Goal: Task Accomplishment & Management: Manage account settings

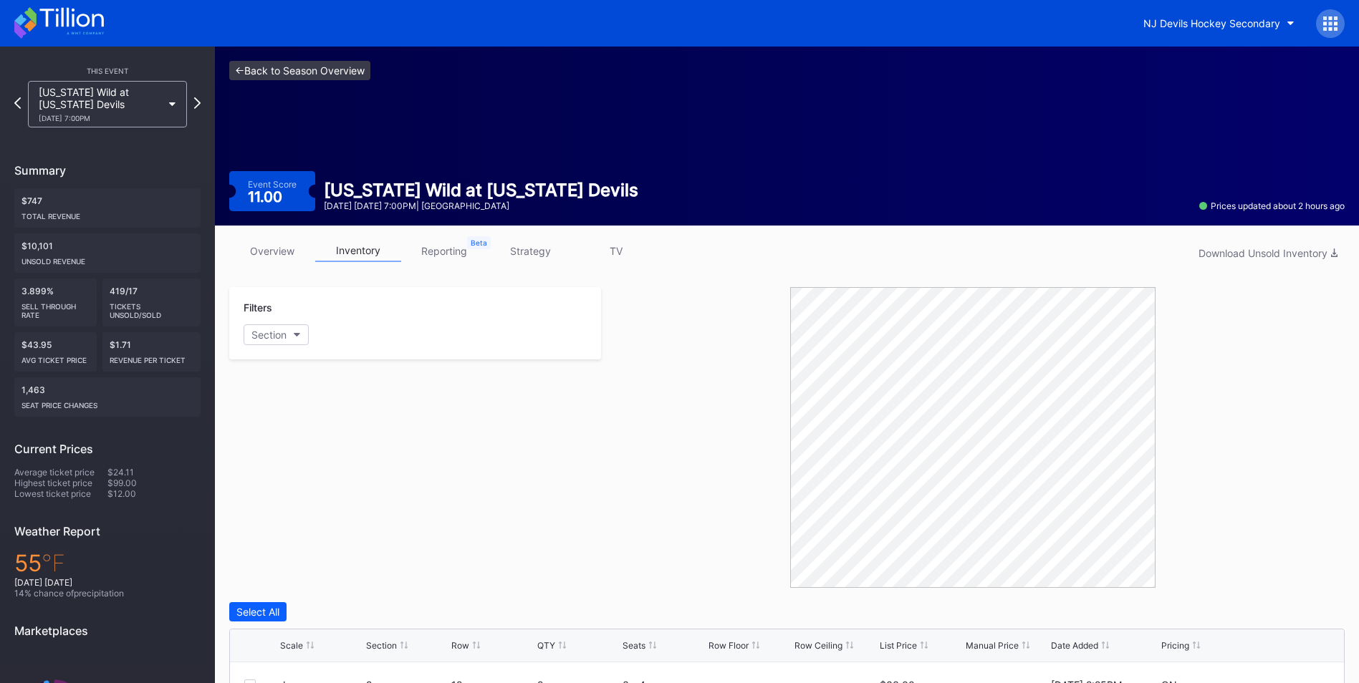
click at [338, 74] on link "<- Back to Season Overview" at bounding box center [299, 70] width 141 height 19
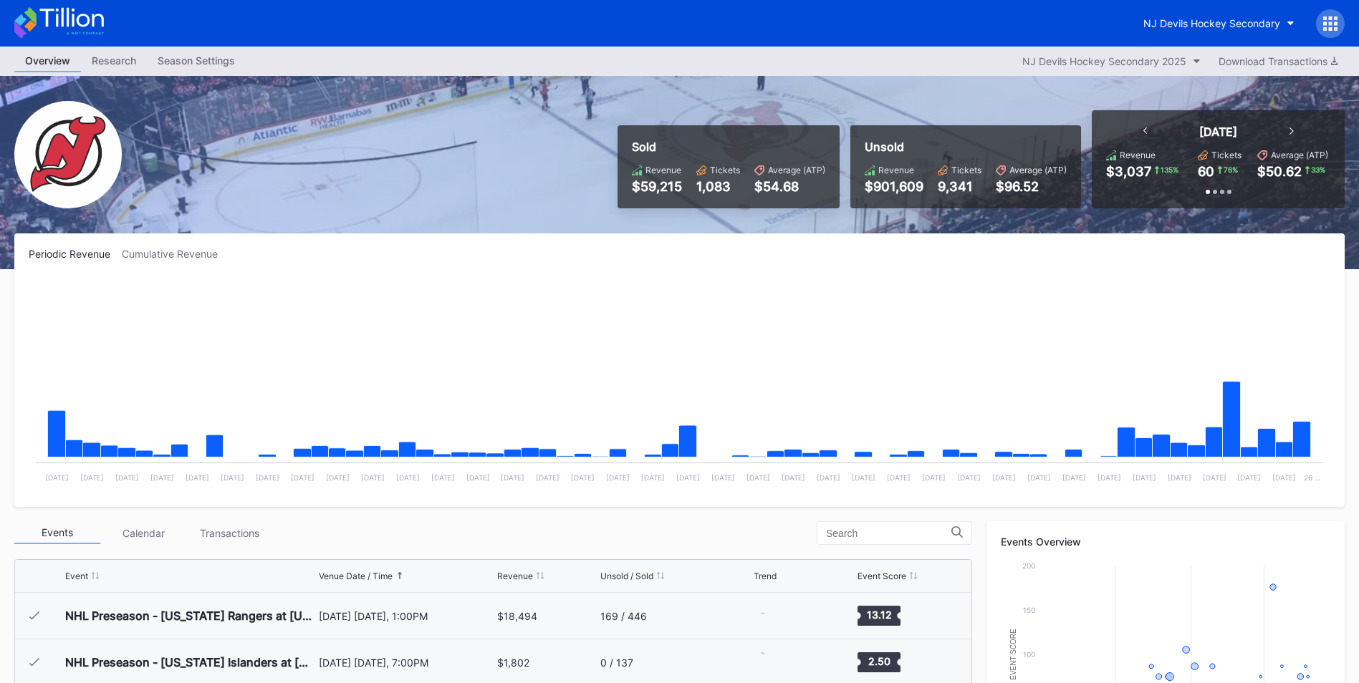
scroll to position [93, 0]
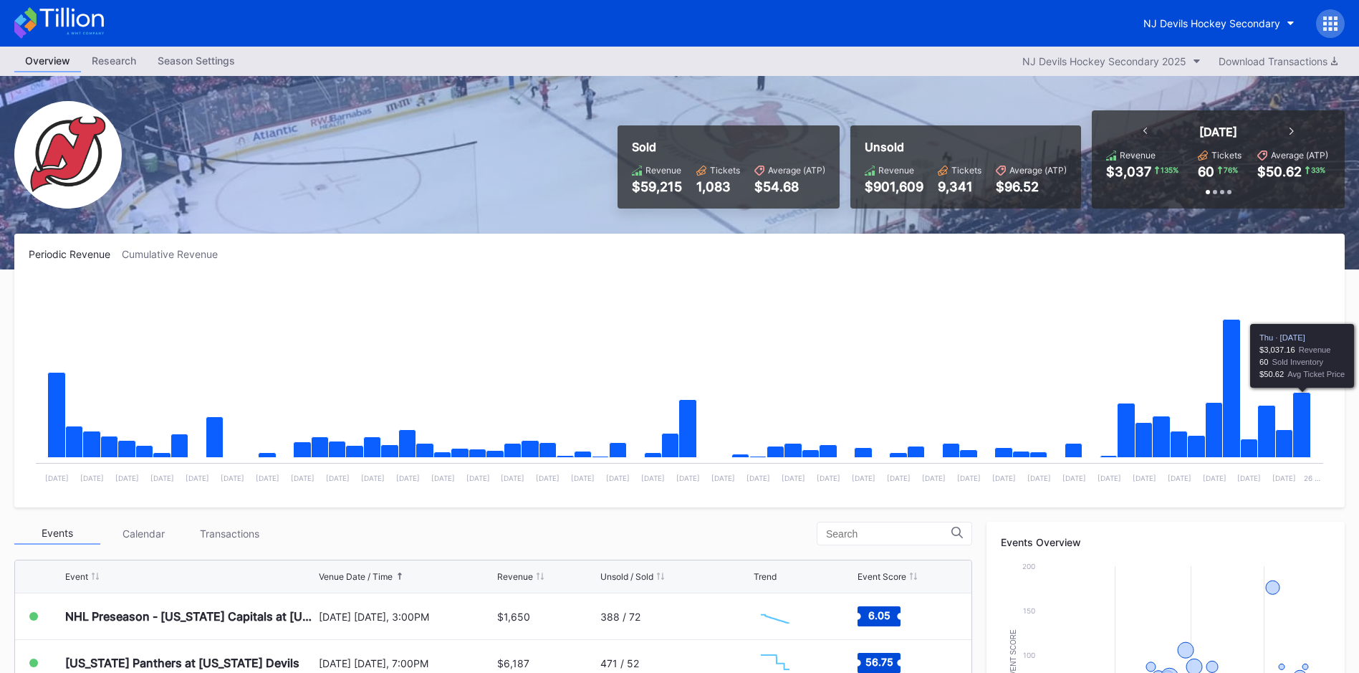
click at [1306, 425] on icon "Chart title" at bounding box center [1302, 425] width 18 height 65
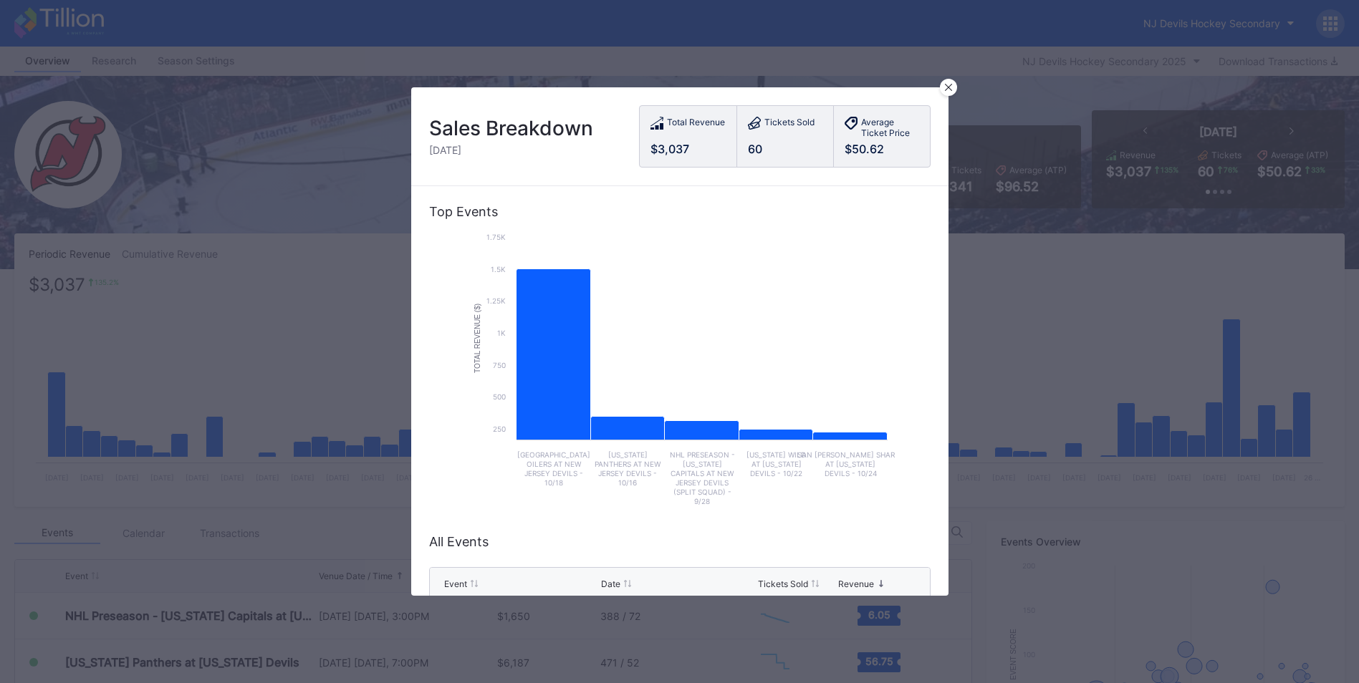
scroll to position [143, 0]
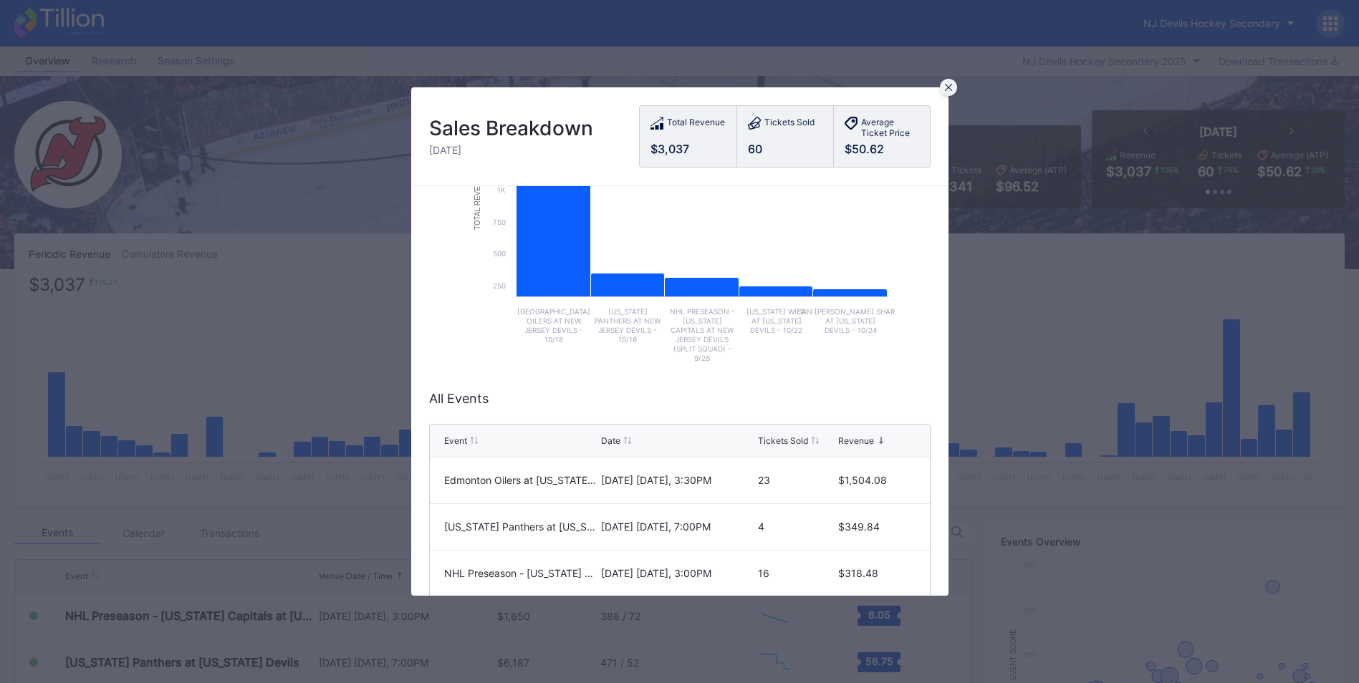
click at [945, 93] on div at bounding box center [948, 87] width 17 height 17
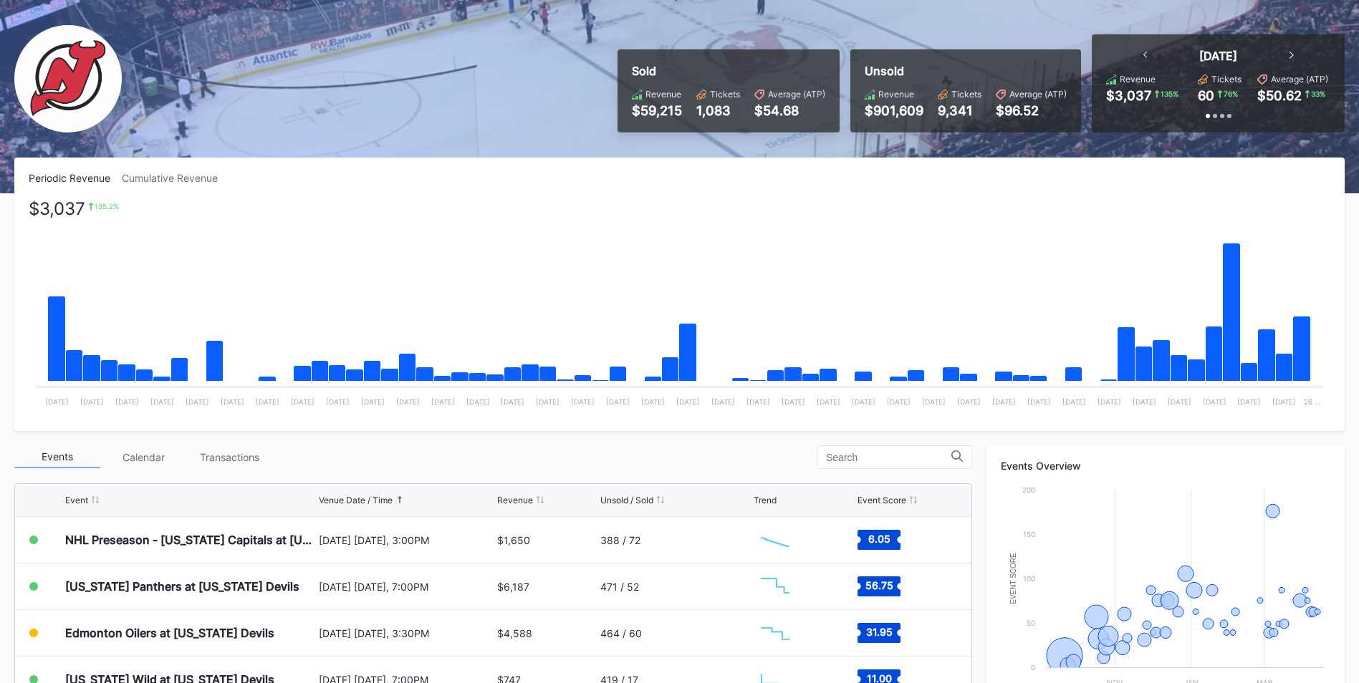
scroll to position [215, 0]
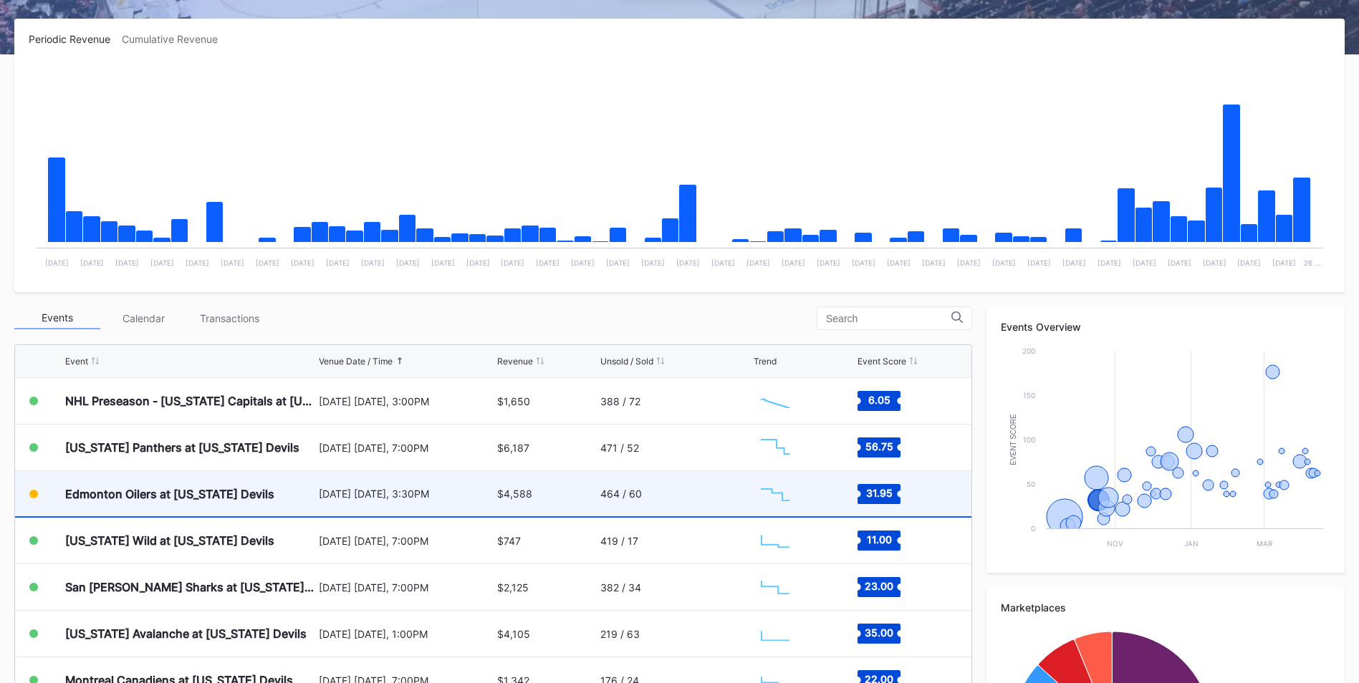
click at [690, 500] on div "464 / 60" at bounding box center [675, 493] width 150 height 45
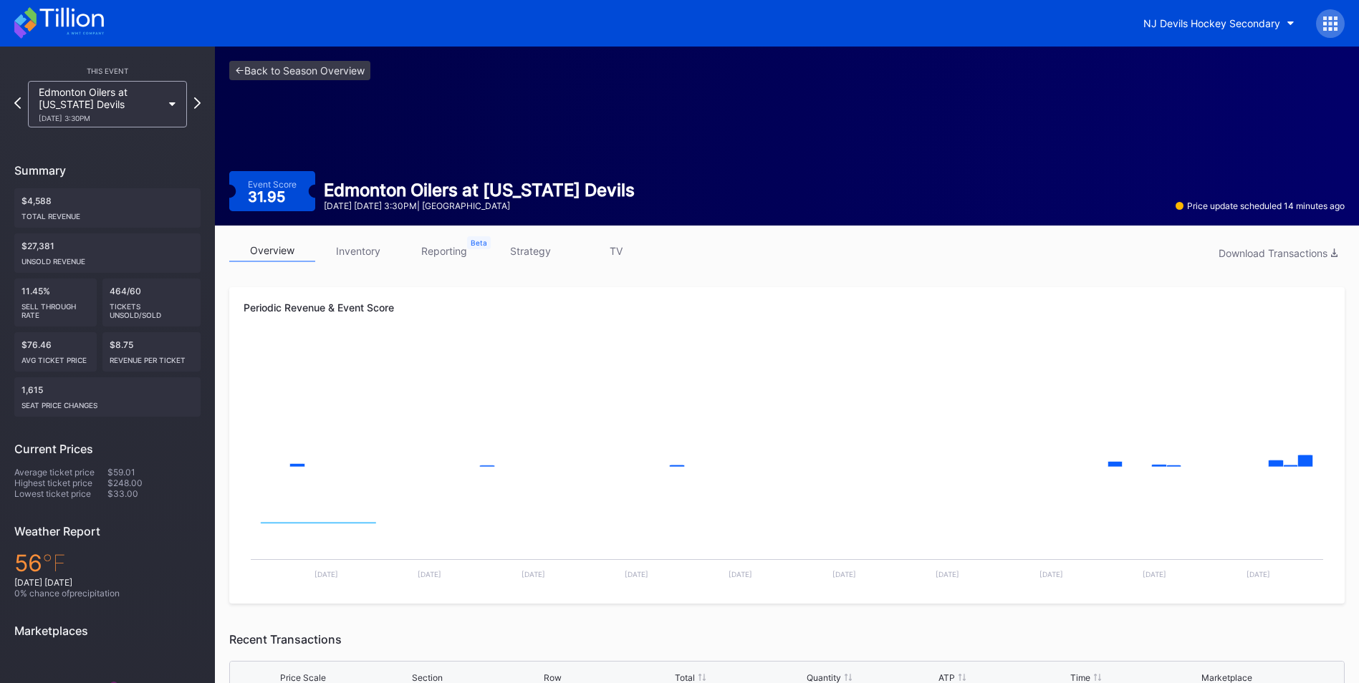
drag, startPoint x: 337, startPoint y: 260, endPoint x: 395, endPoint y: 244, distance: 60.1
click at [337, 260] on link "inventory" at bounding box center [358, 251] width 86 height 22
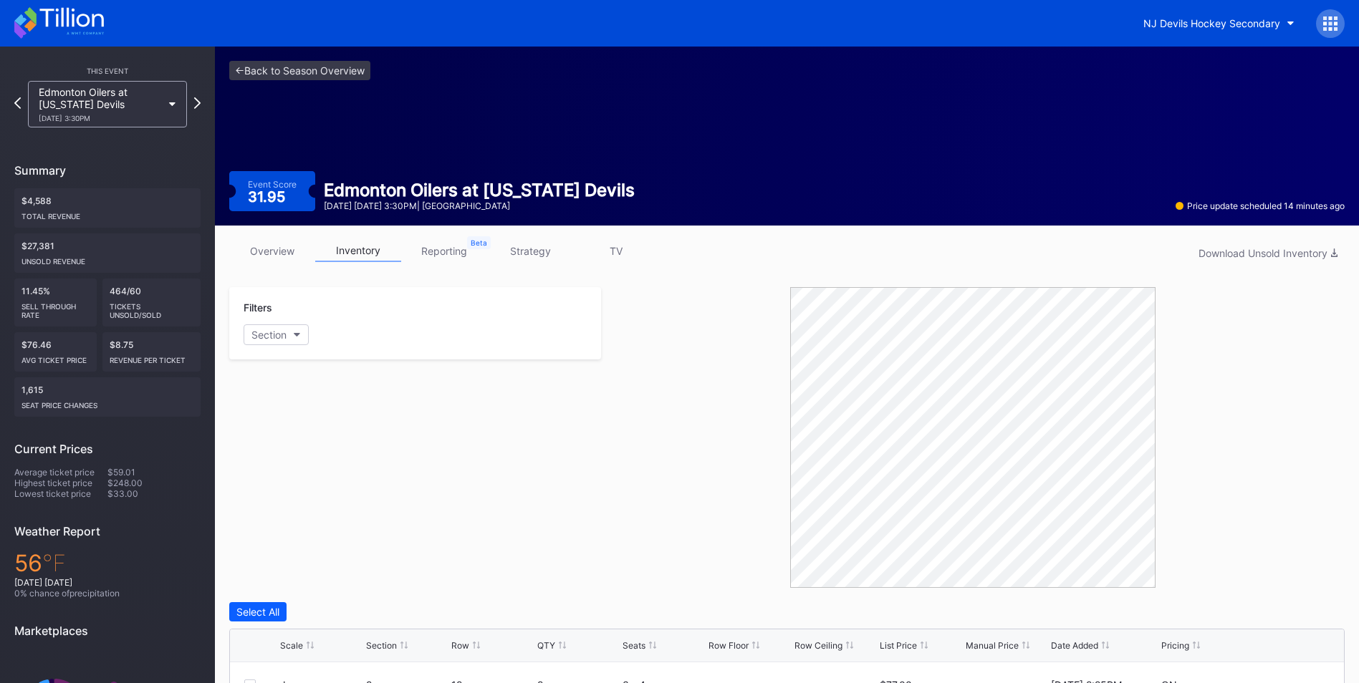
click at [263, 247] on link "overview" at bounding box center [272, 251] width 86 height 22
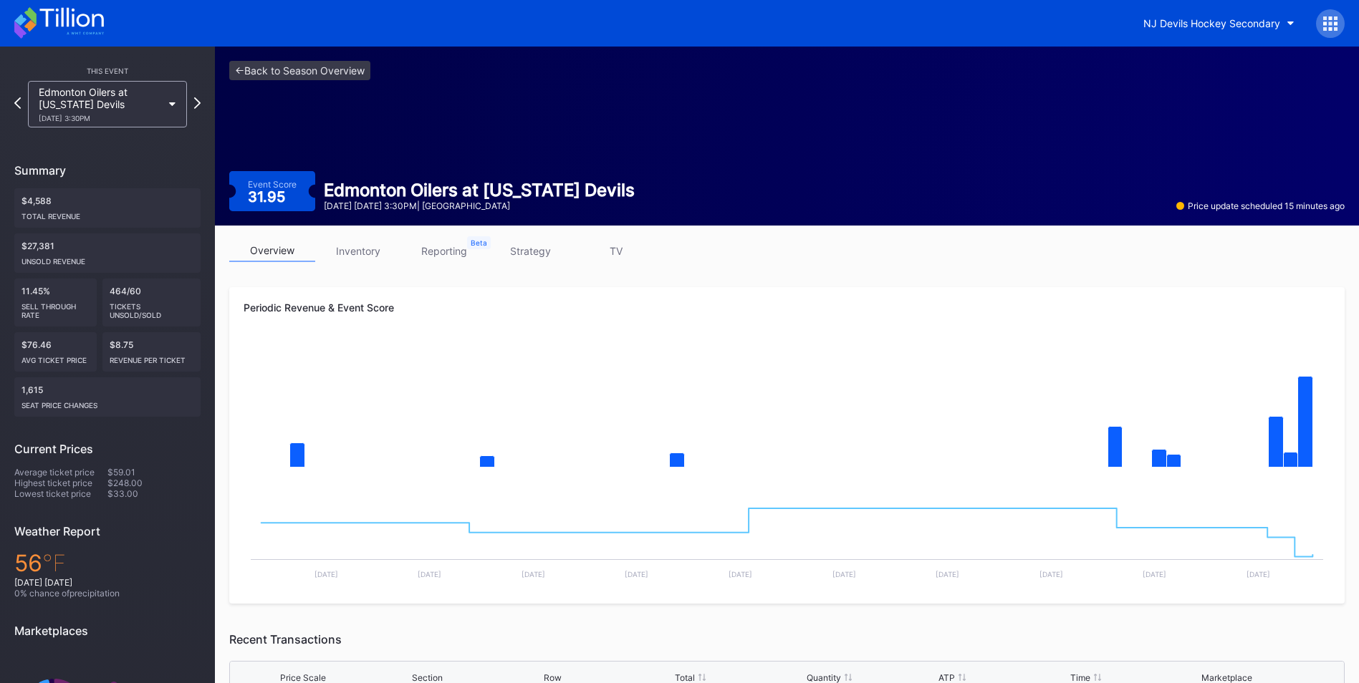
click at [377, 250] on link "inventory" at bounding box center [358, 251] width 86 height 22
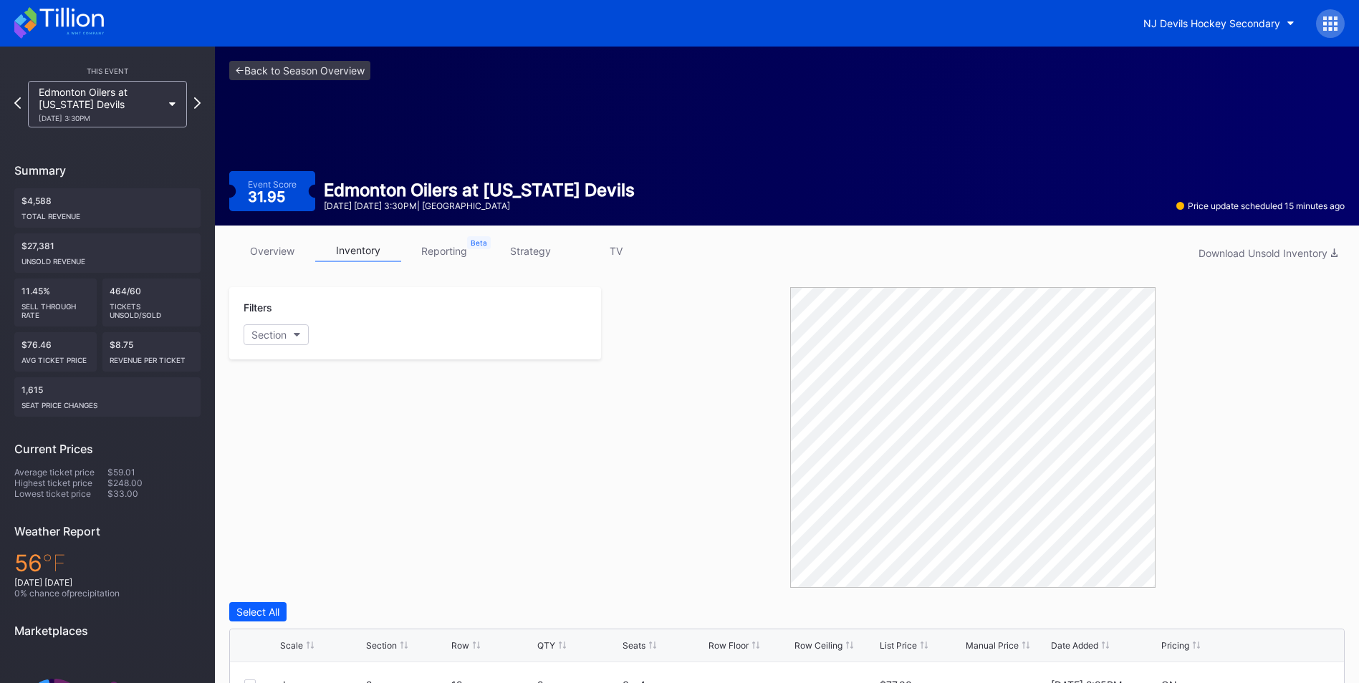
scroll to position [355, 0]
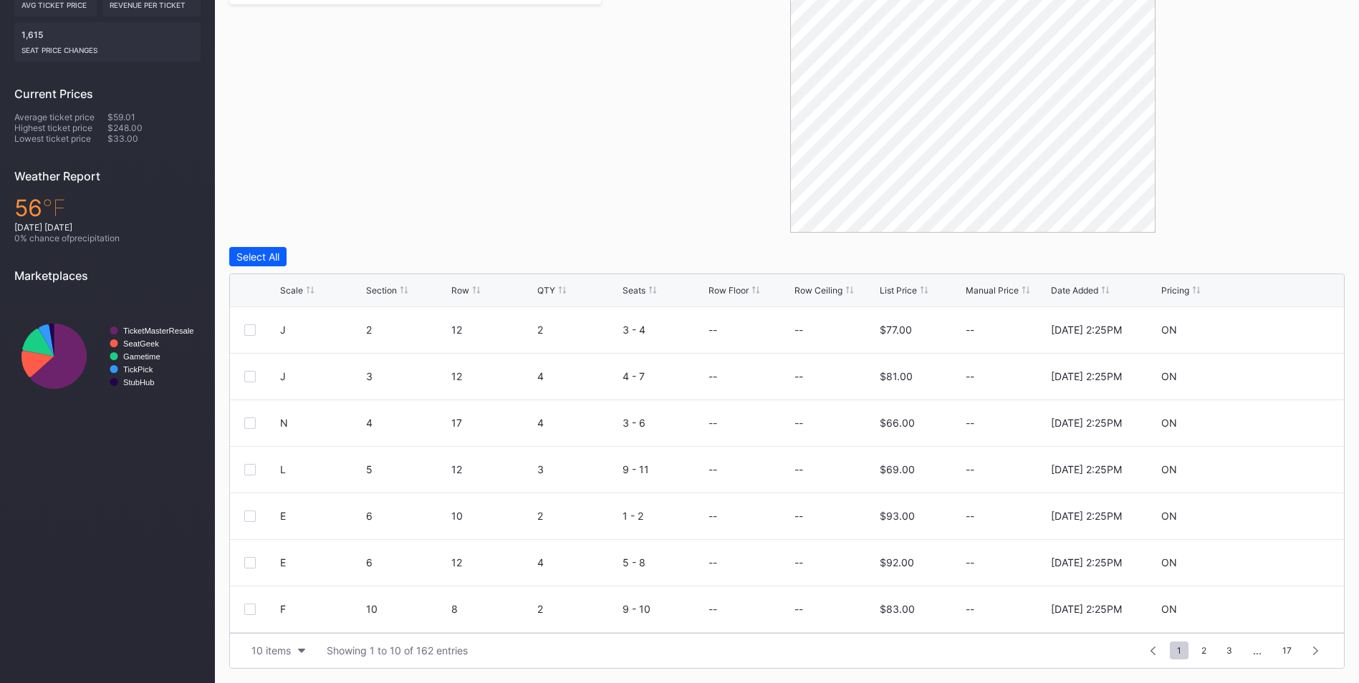
click at [909, 293] on div "List Price" at bounding box center [898, 290] width 37 height 11
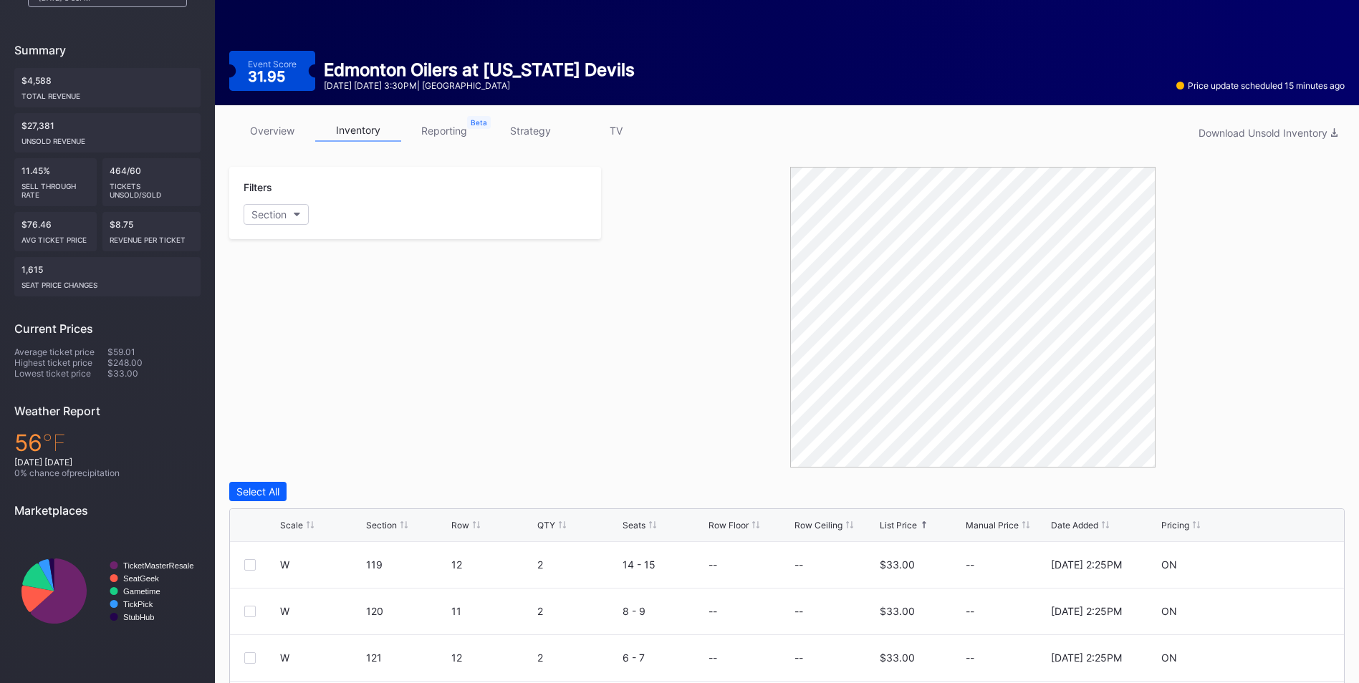
scroll to position [0, 0]
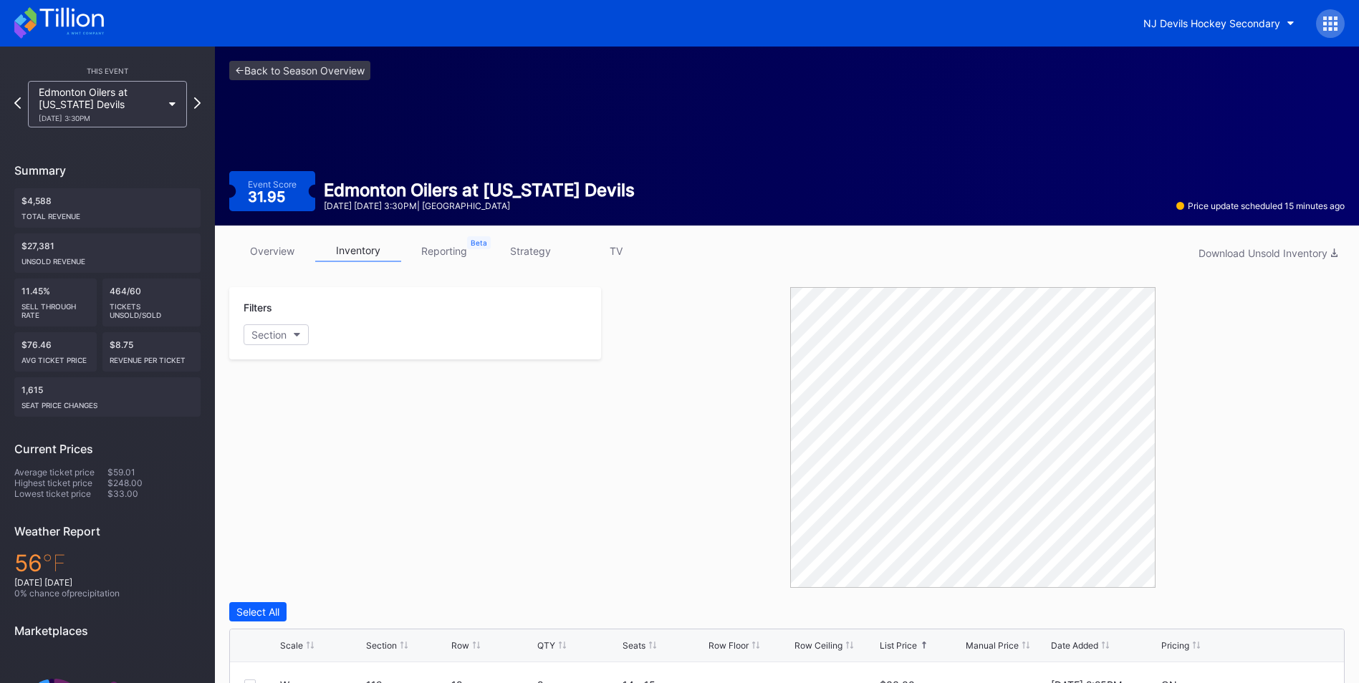
click at [537, 254] on link "strategy" at bounding box center [530, 251] width 86 height 22
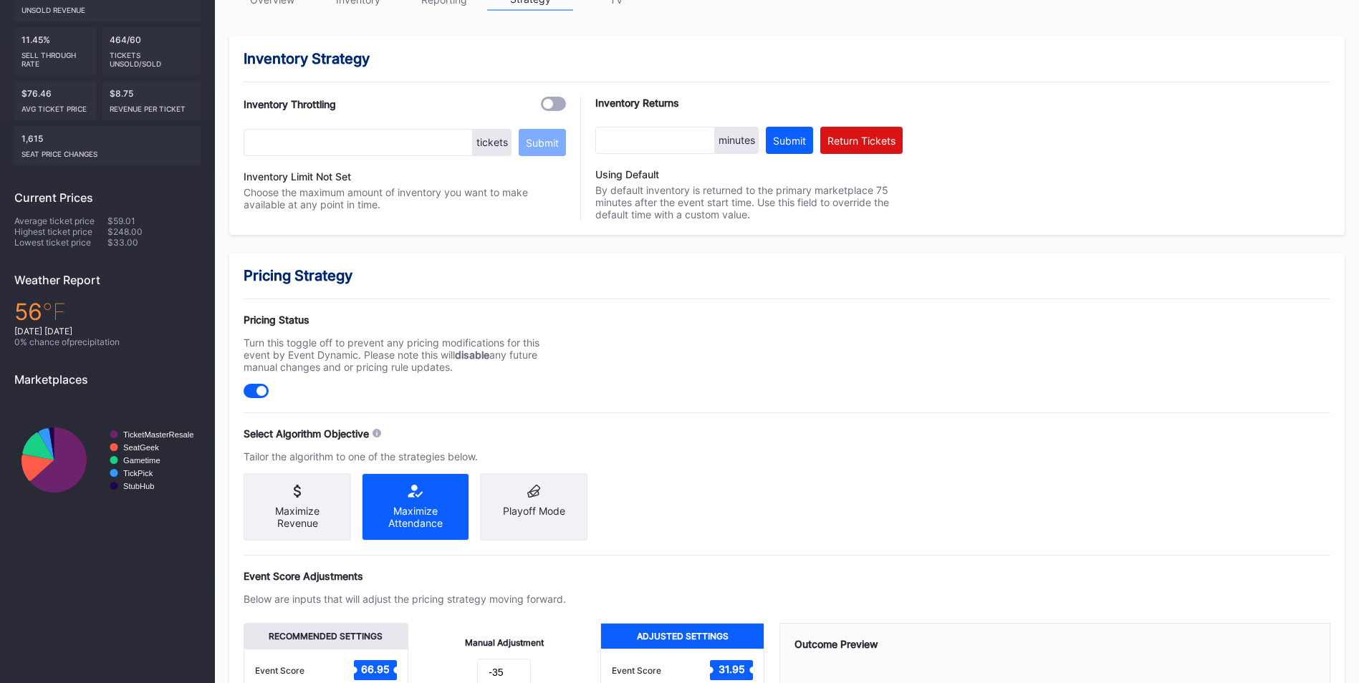
scroll to position [512, 0]
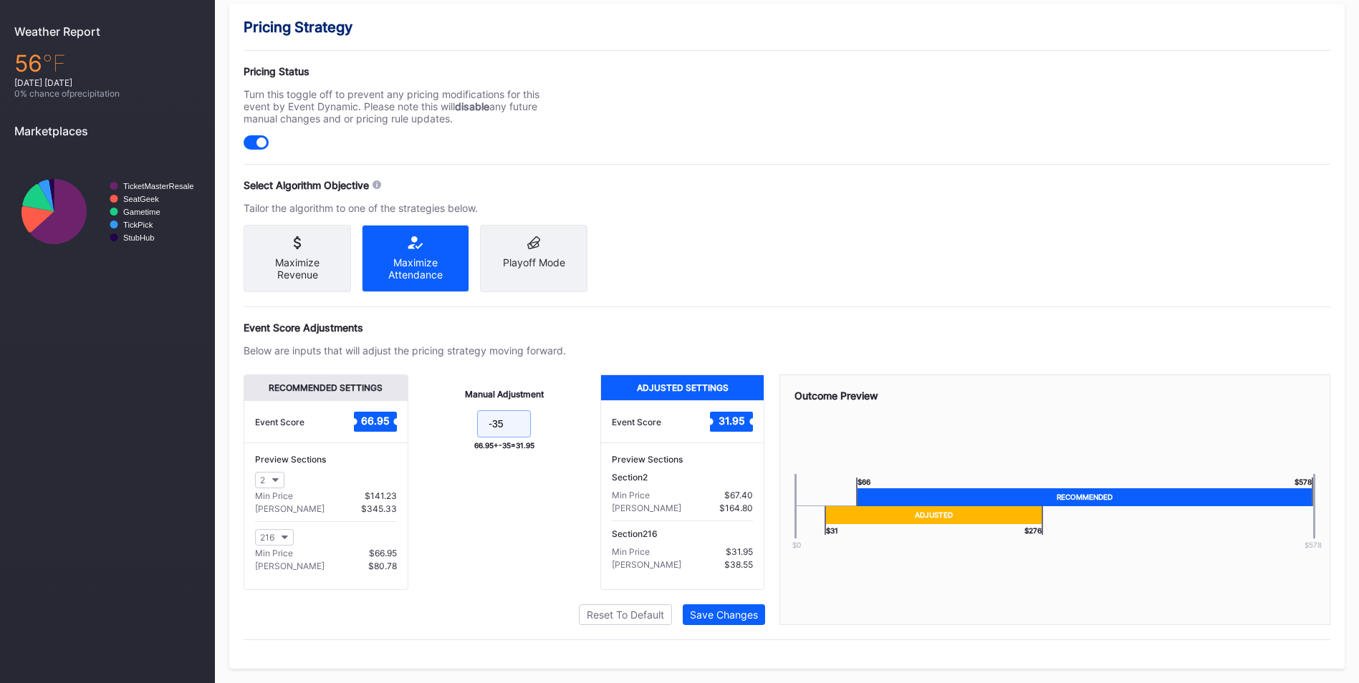
click at [522, 428] on input "-35" at bounding box center [504, 423] width 54 height 27
type input "-32"
click at [745, 619] on div "Save Changes" at bounding box center [724, 615] width 68 height 12
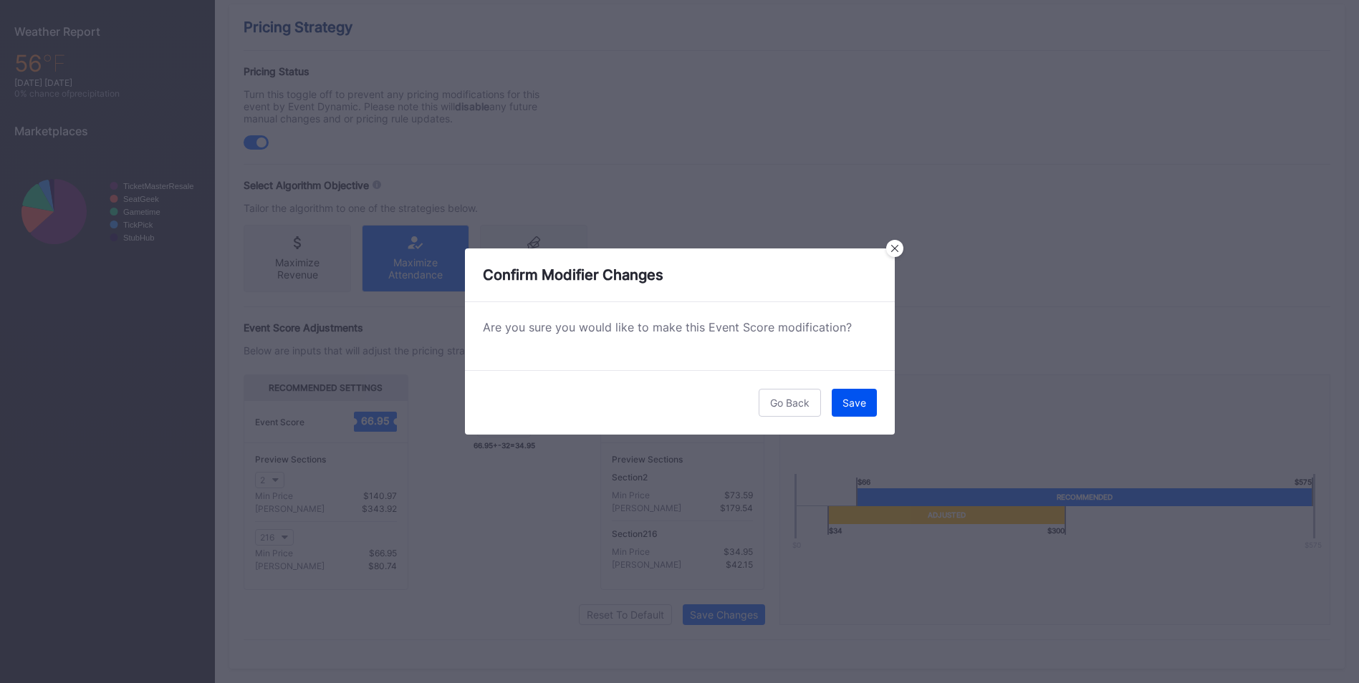
click at [867, 408] on button "Save" at bounding box center [854, 403] width 45 height 28
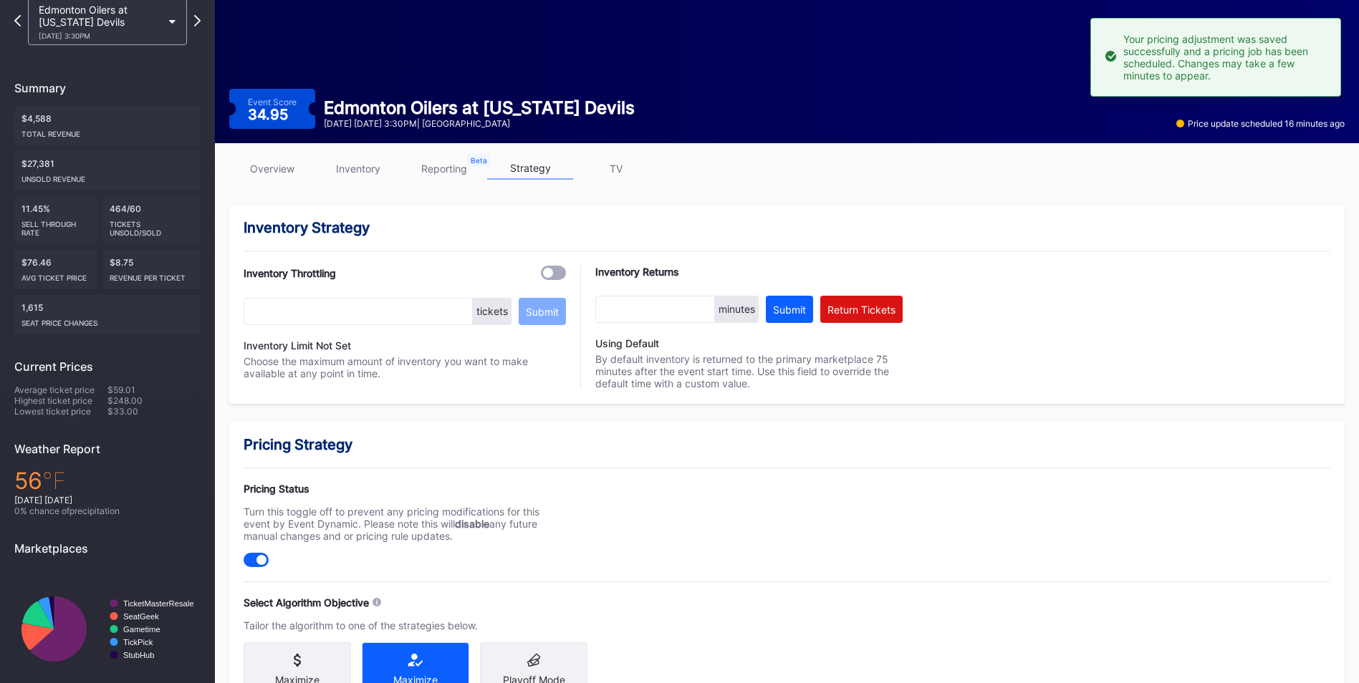
scroll to position [0, 0]
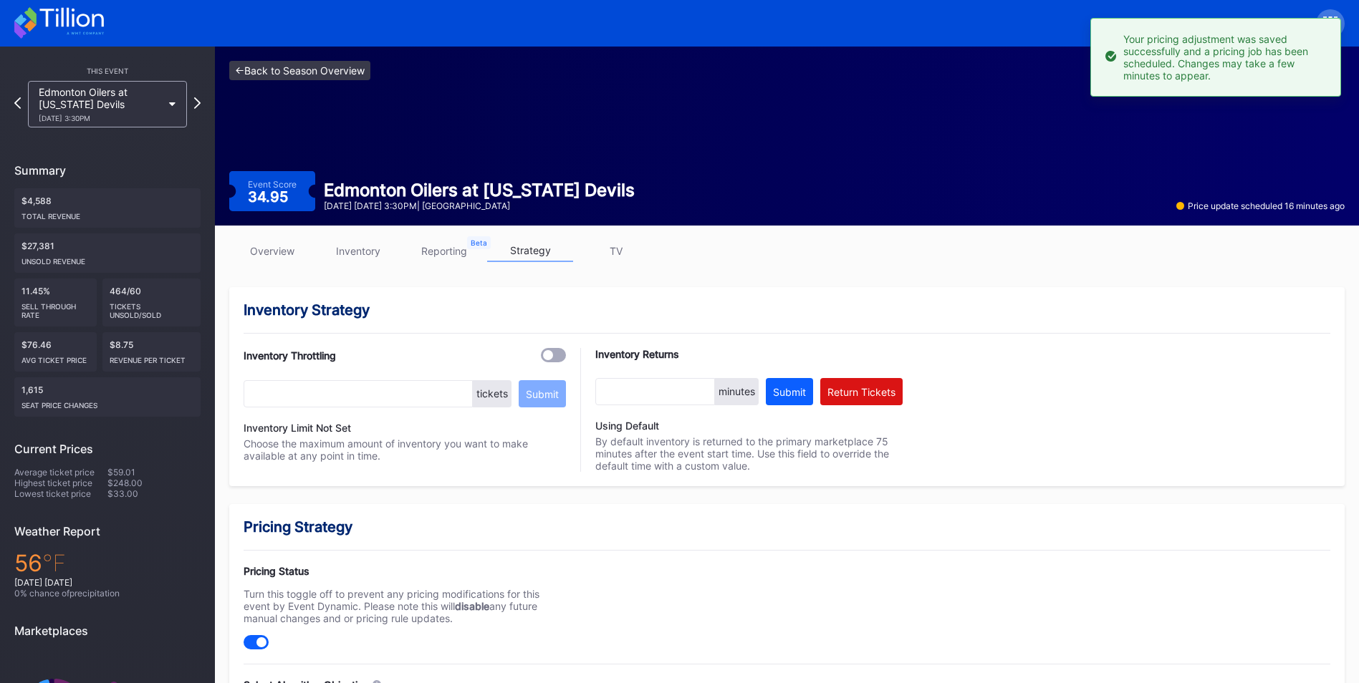
click at [304, 67] on link "<- Back to Season Overview" at bounding box center [299, 70] width 141 height 19
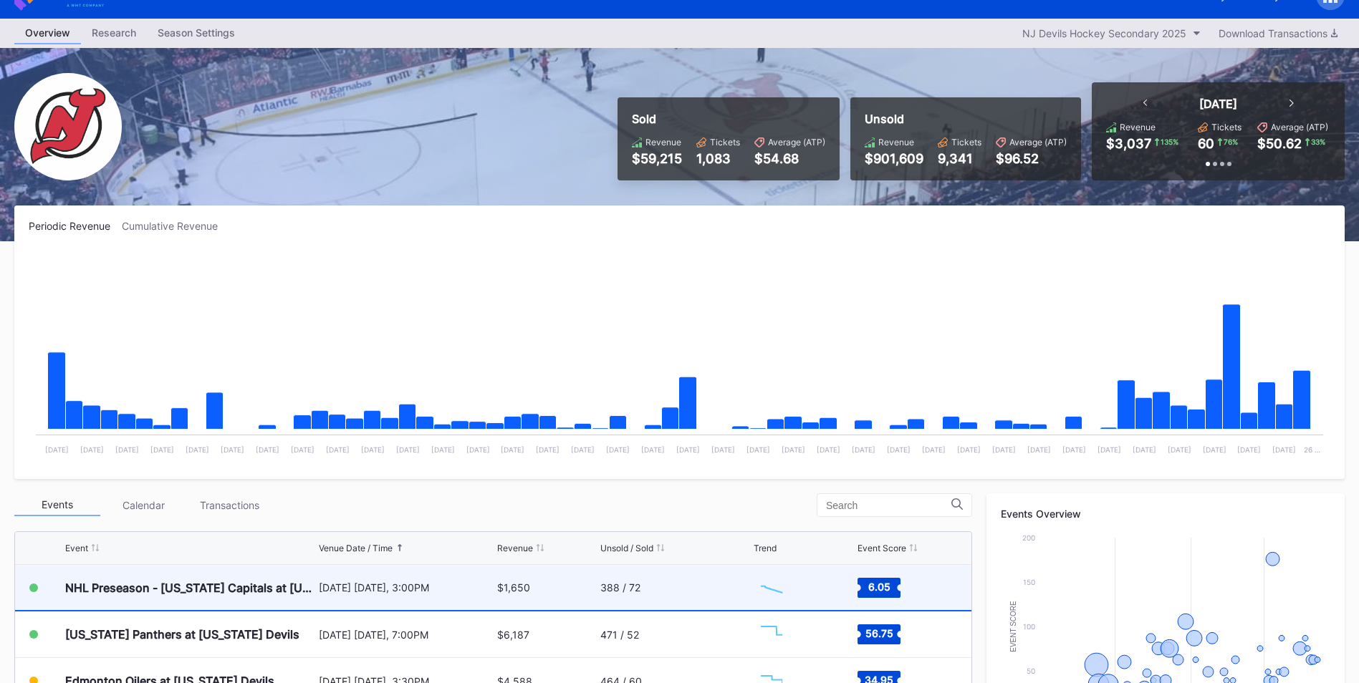
scroll to position [215, 0]
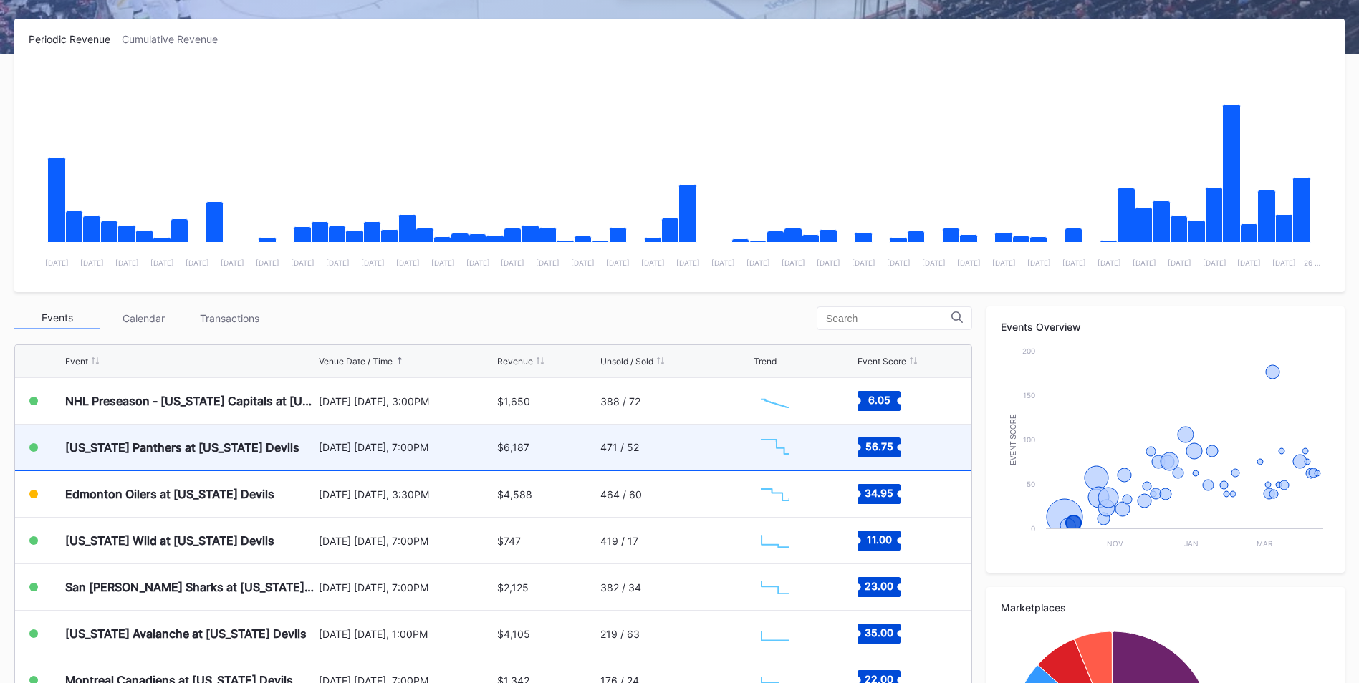
click at [227, 438] on div "[US_STATE] Panthers at [US_STATE] Devils" at bounding box center [190, 447] width 250 height 45
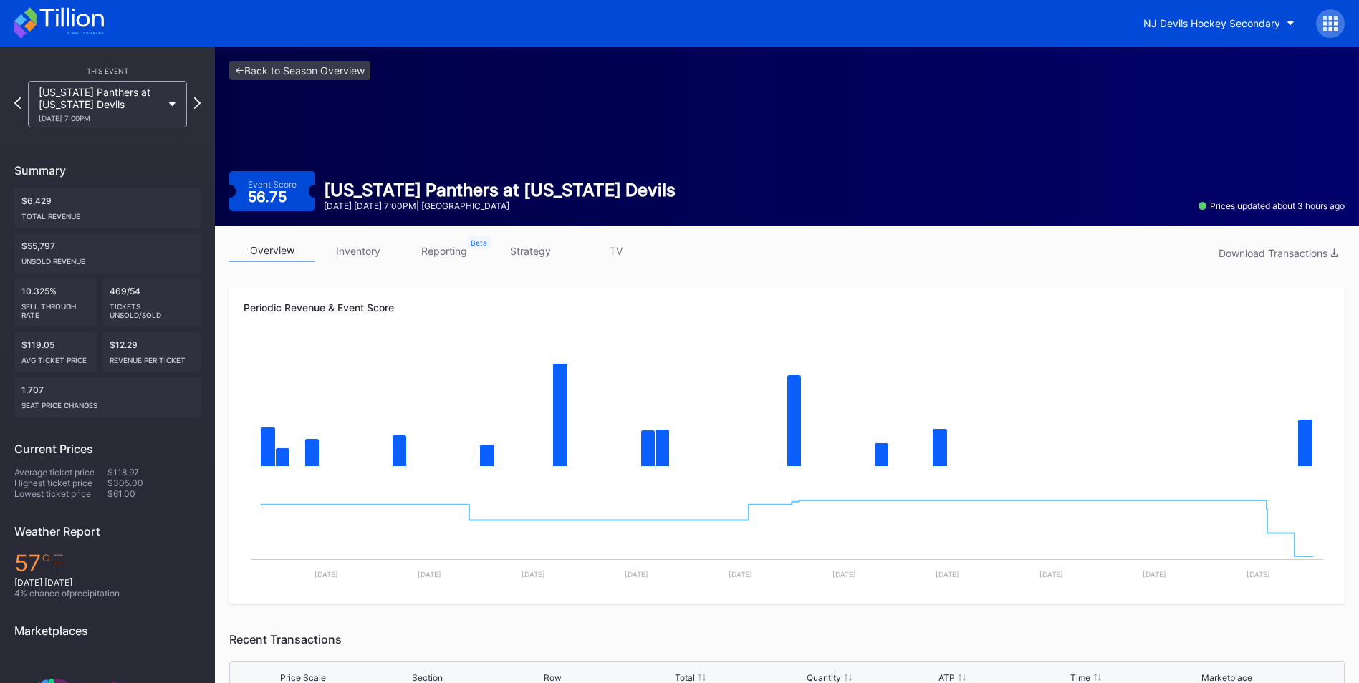
click at [362, 251] on link "inventory" at bounding box center [358, 251] width 86 height 22
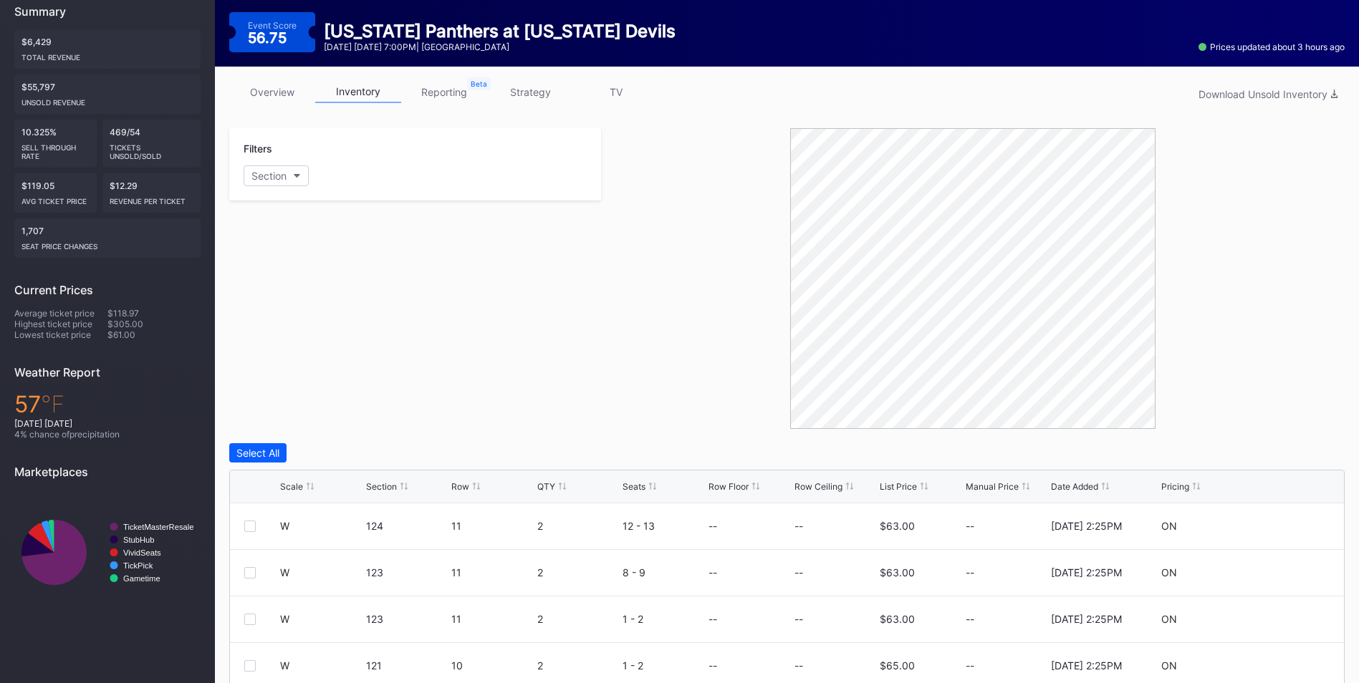
scroll to position [212, 0]
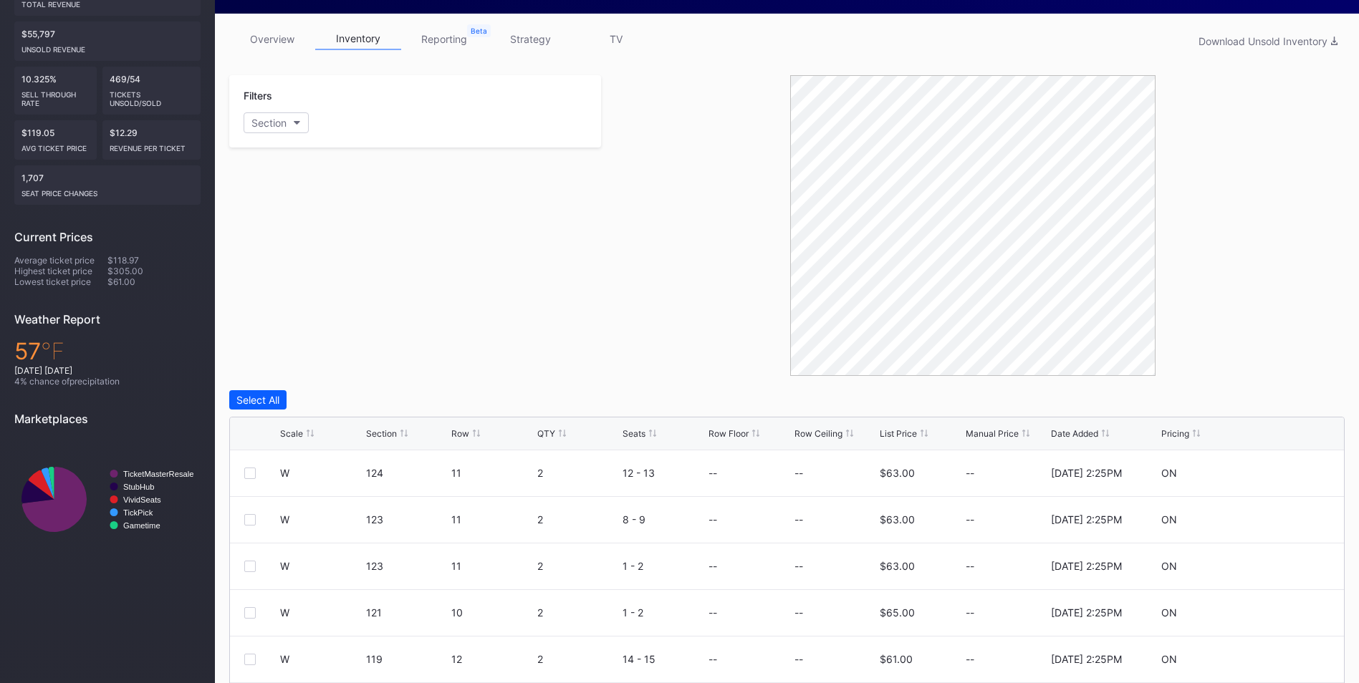
click at [902, 434] on div "List Price" at bounding box center [898, 433] width 37 height 11
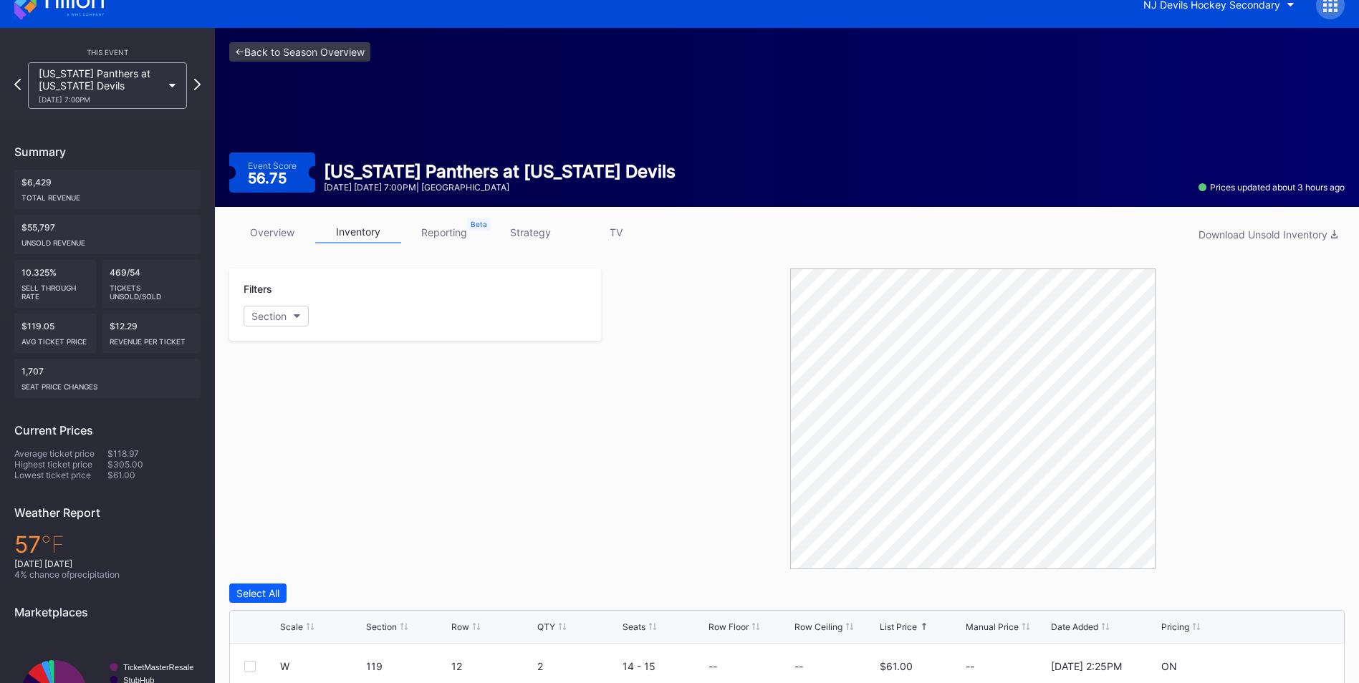
scroll to position [0, 0]
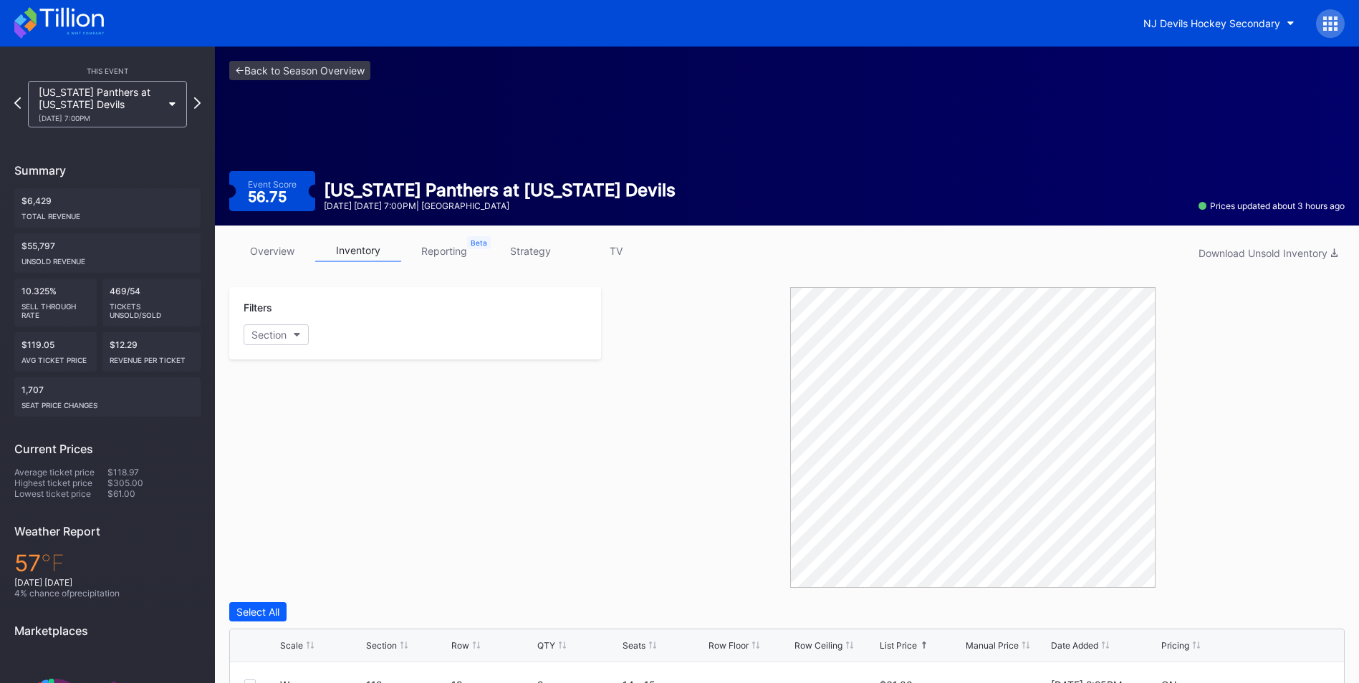
click at [522, 242] on link "strategy" at bounding box center [530, 251] width 86 height 22
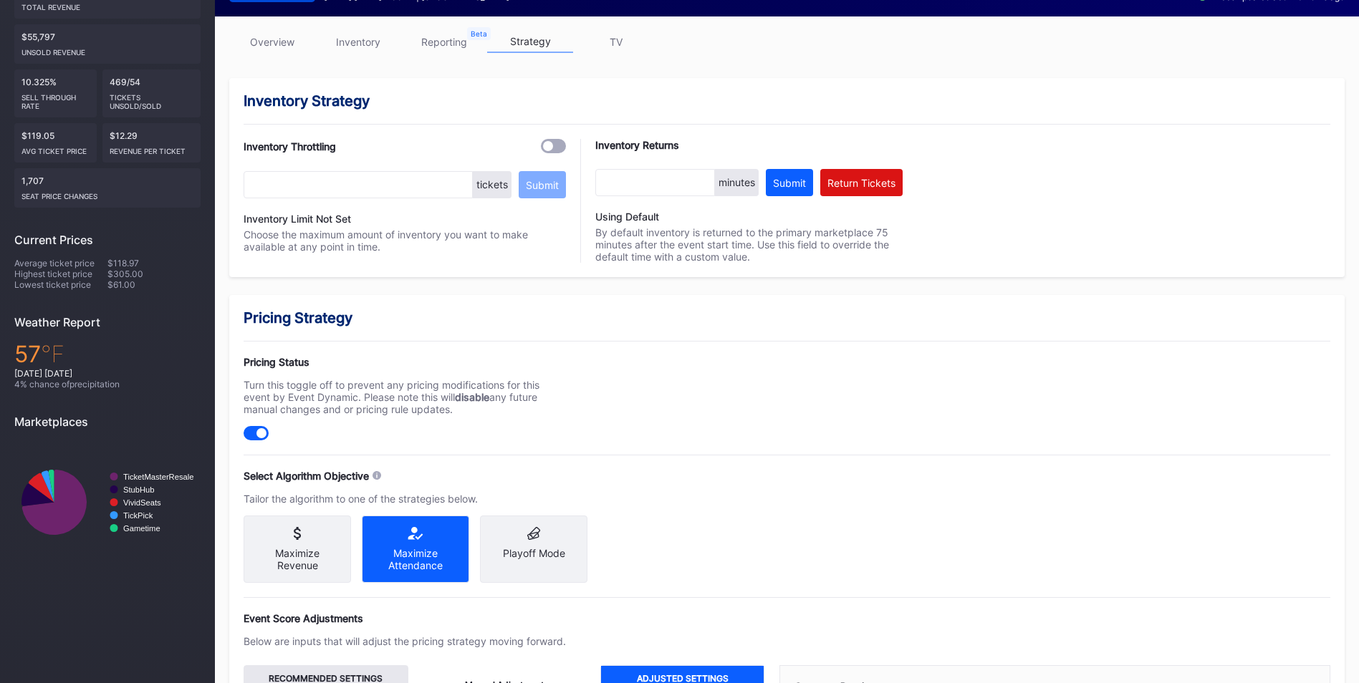
scroll to position [429, 0]
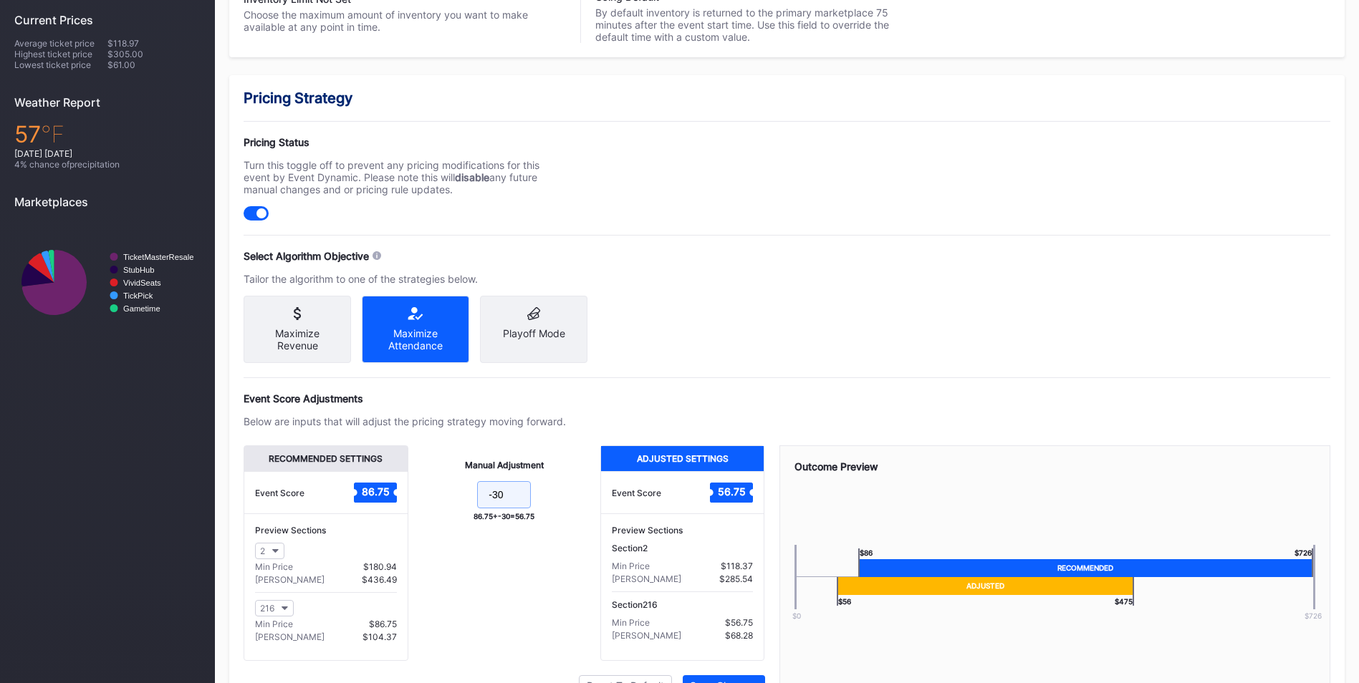
click at [524, 509] on input "-30" at bounding box center [504, 494] width 54 height 27
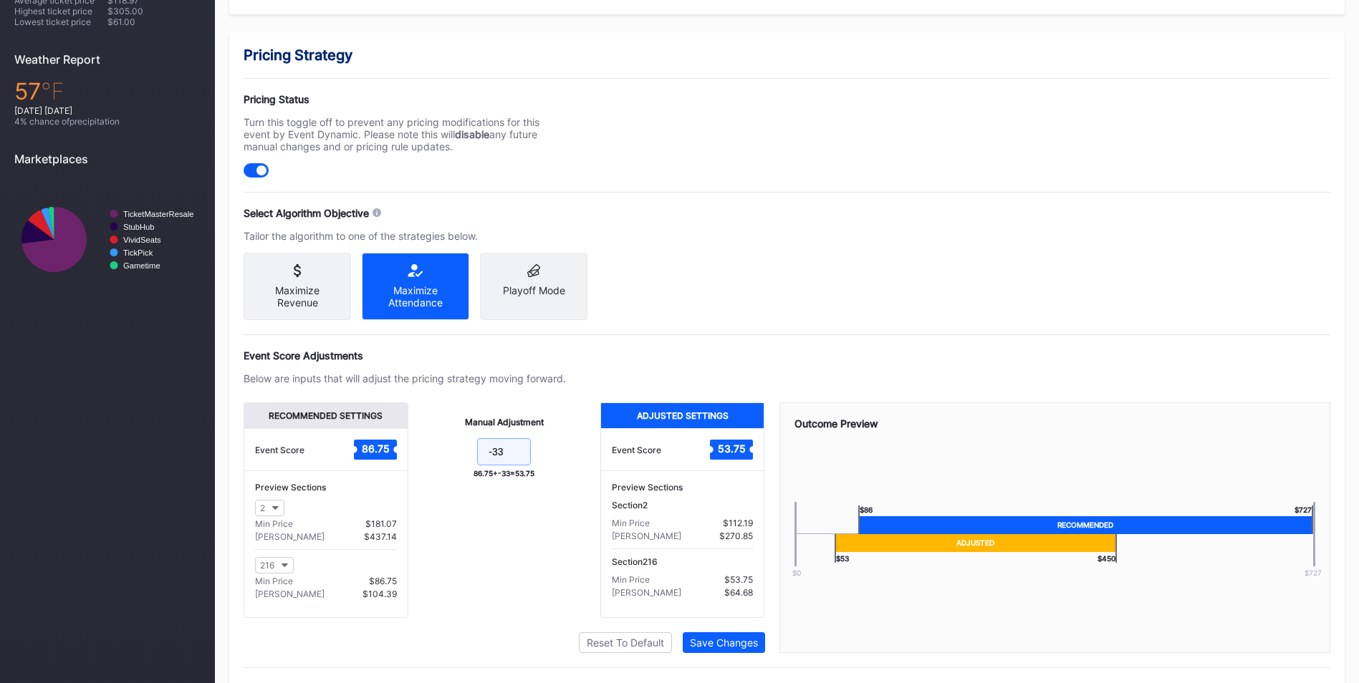
scroll to position [512, 0]
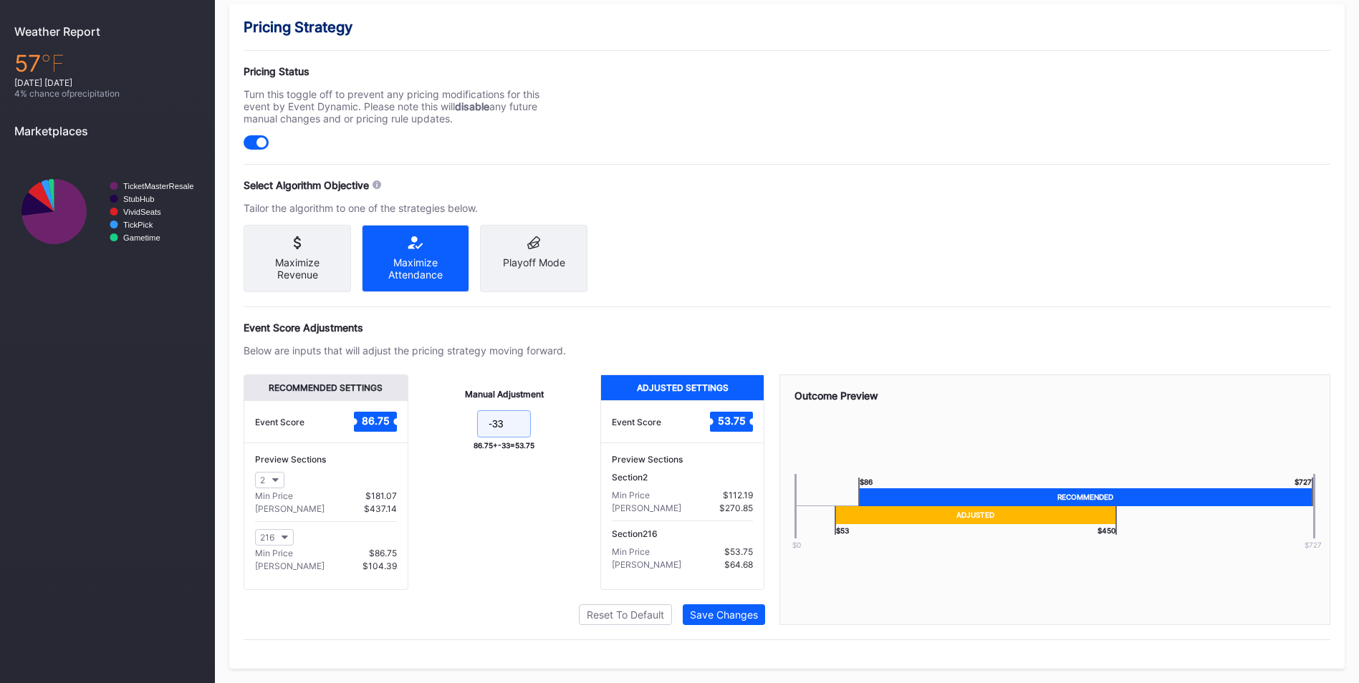
type input "-33"
click at [872, 273] on div "Pricing Strategy Pricing Status Turn this toggle off to prevent any pricing mod…" at bounding box center [786, 336] width 1115 height 665
click at [727, 608] on button "Save Changes" at bounding box center [724, 615] width 82 height 21
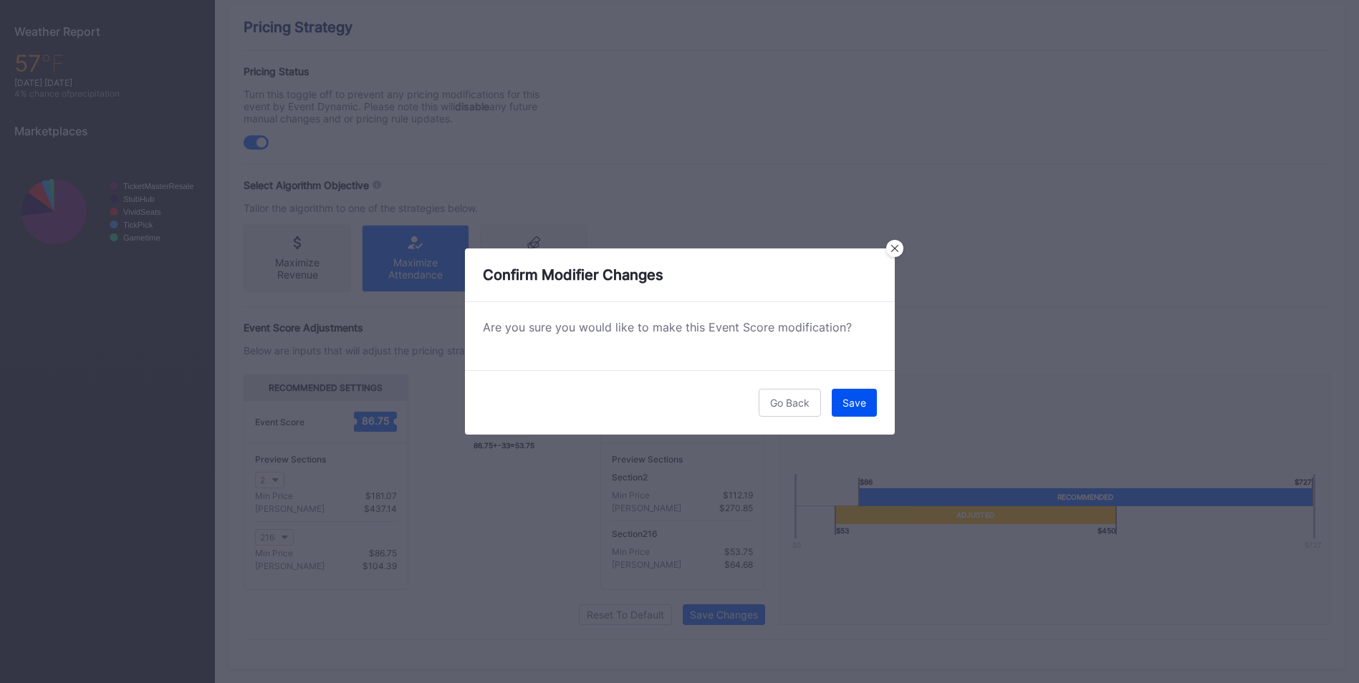
click at [846, 407] on div "Save" at bounding box center [854, 403] width 24 height 12
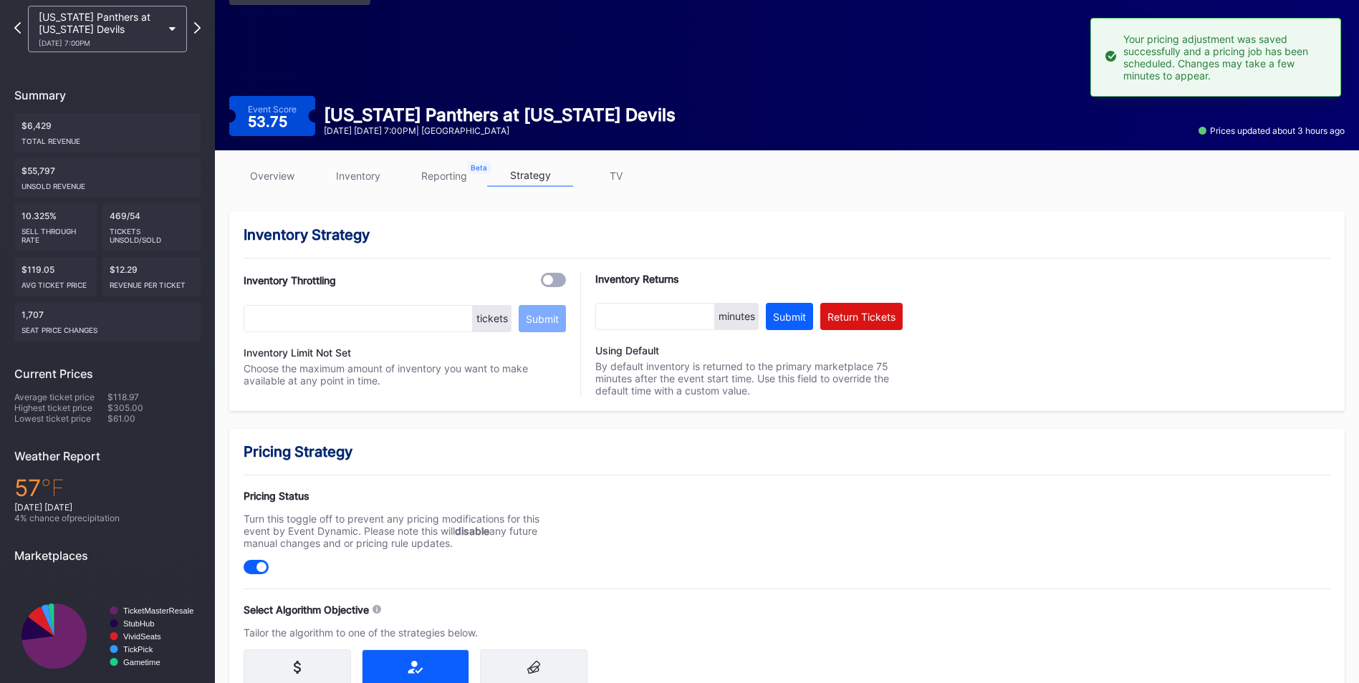
scroll to position [0, 0]
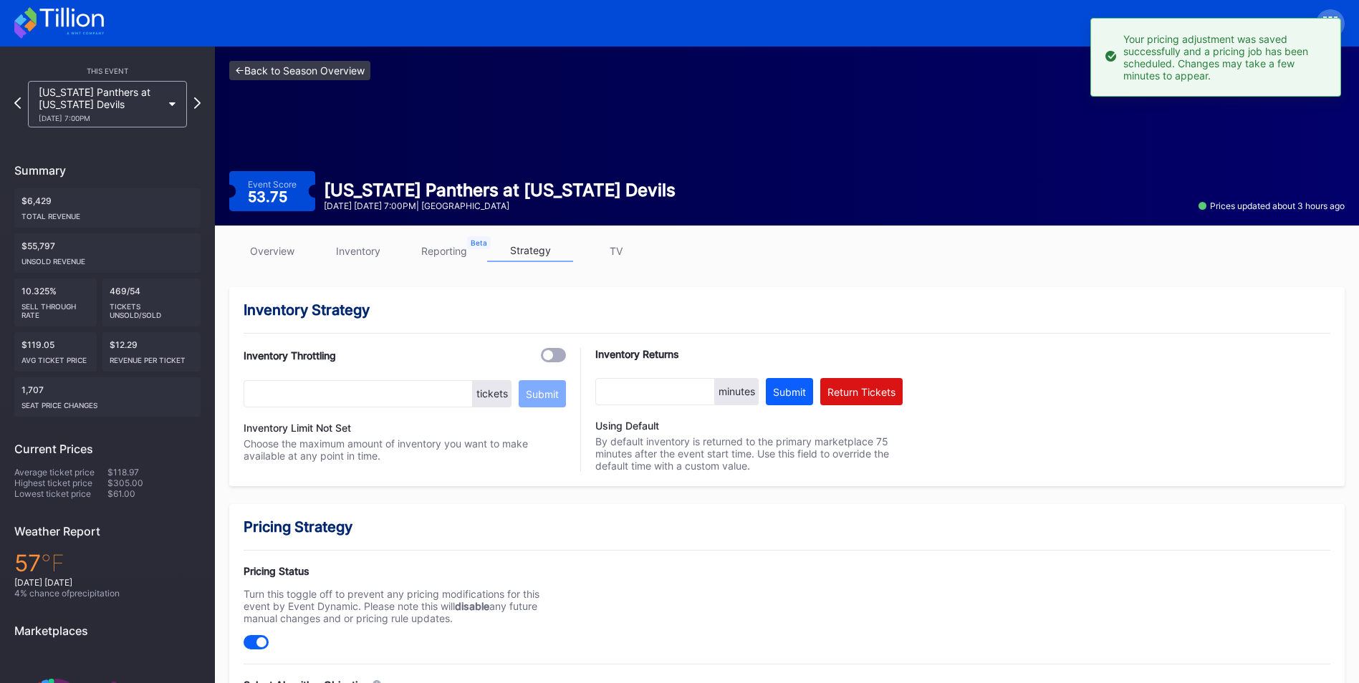
click at [322, 70] on link "<- Back to Season Overview" at bounding box center [299, 70] width 141 height 19
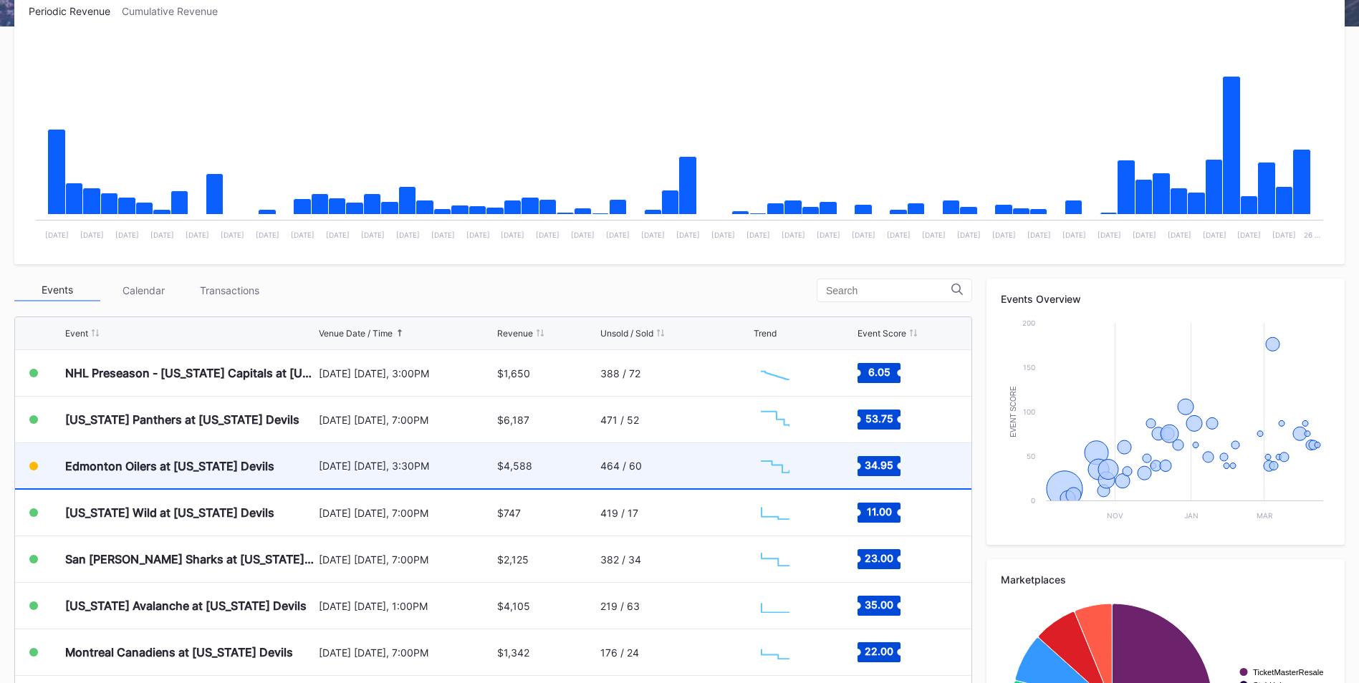
scroll to position [287, 0]
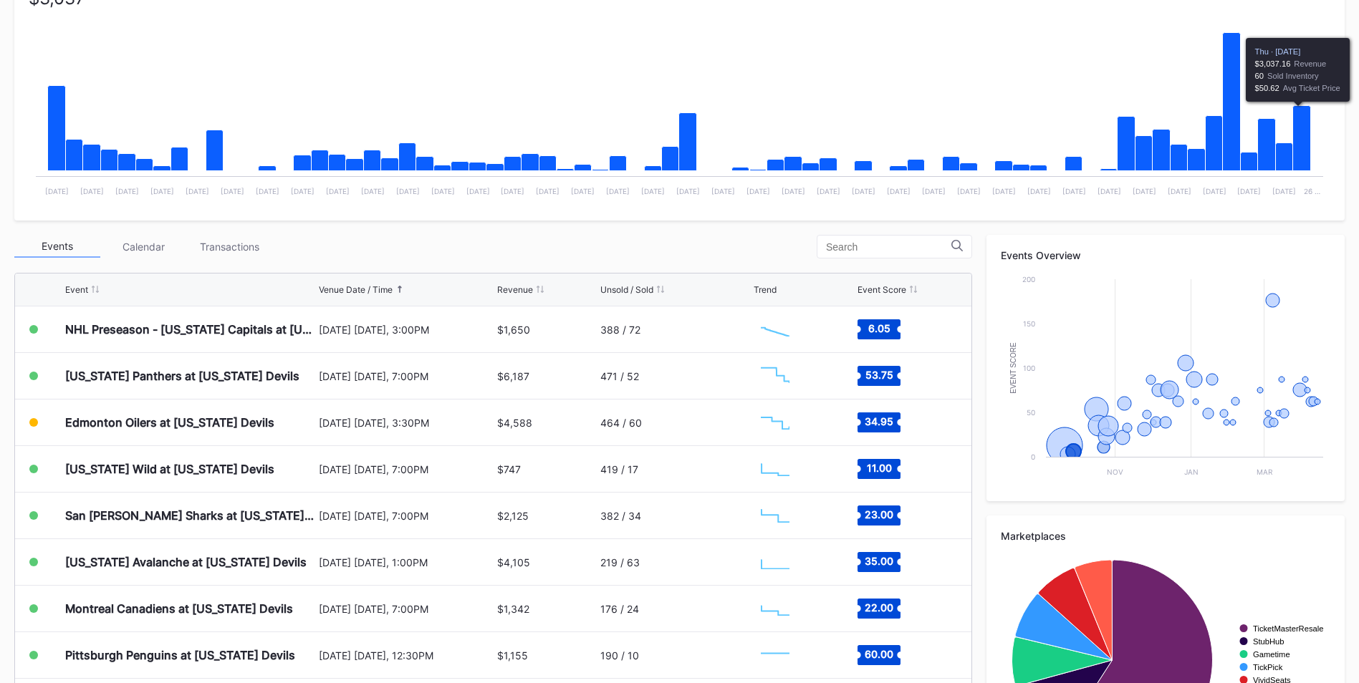
click at [1304, 152] on icon "Chart title" at bounding box center [1302, 138] width 18 height 65
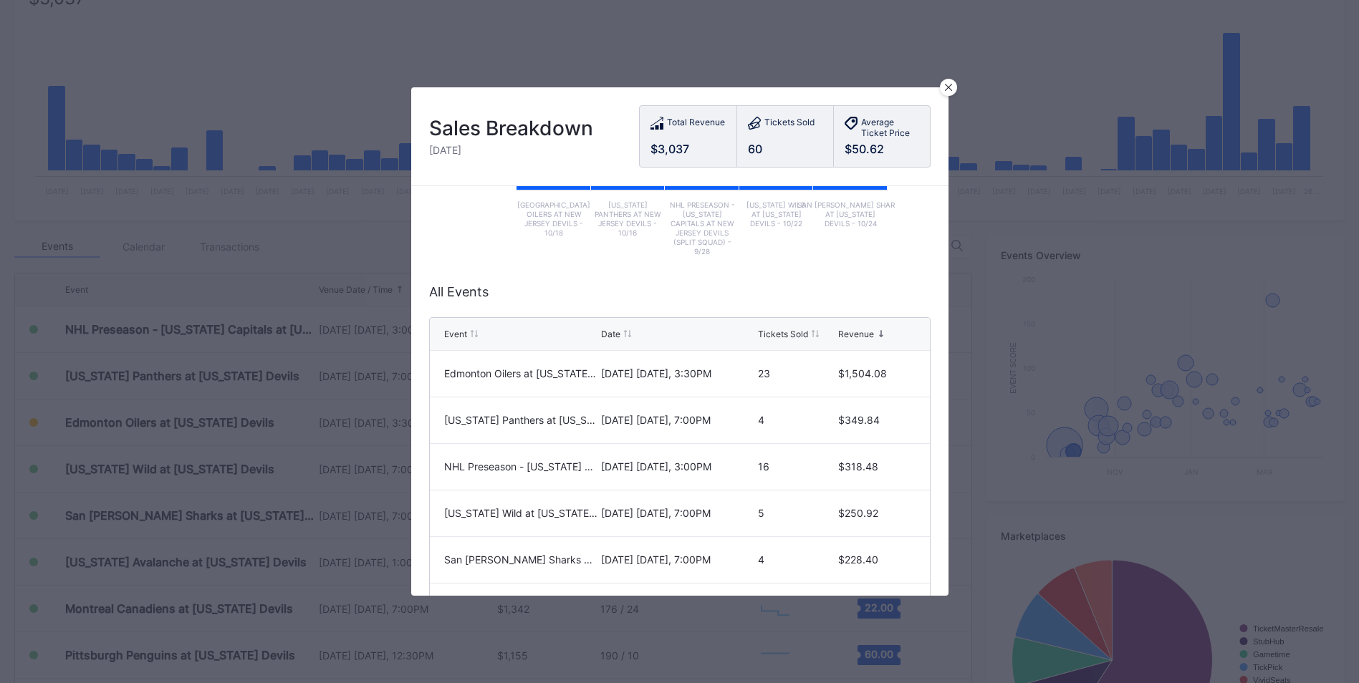
scroll to position [324, 0]
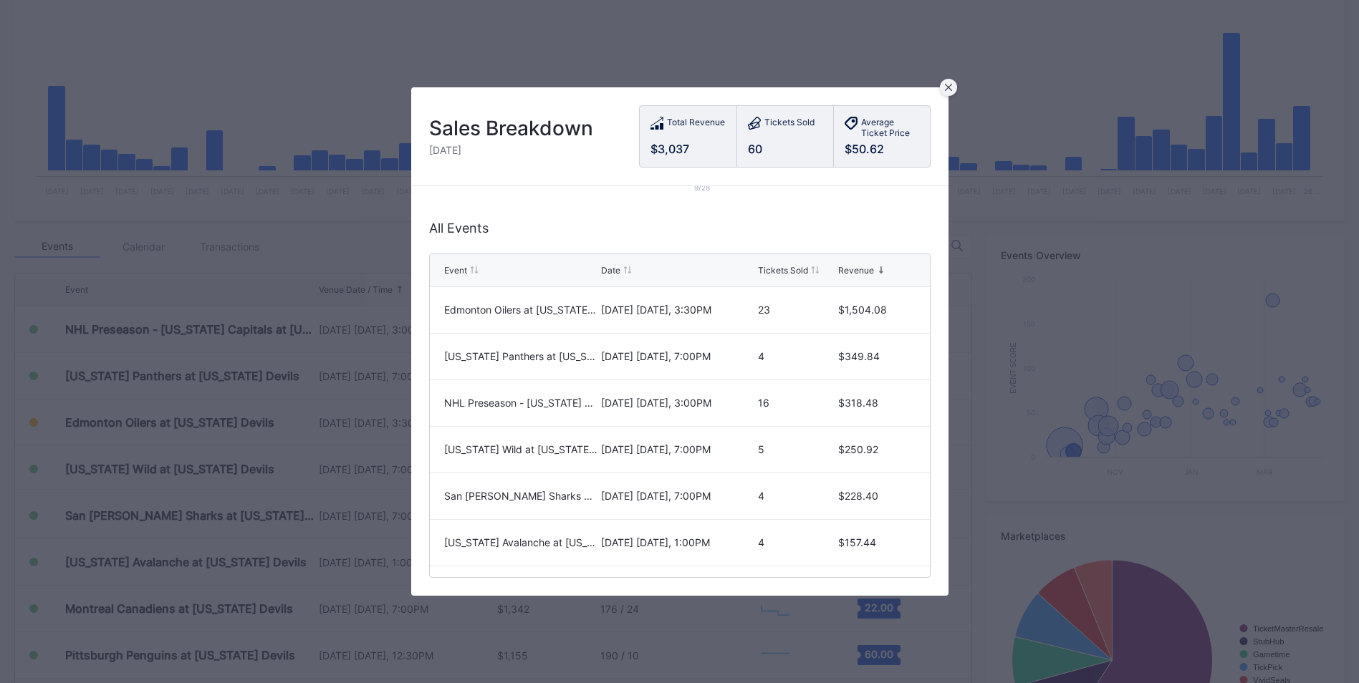
click at [949, 85] on icon at bounding box center [948, 87] width 7 height 7
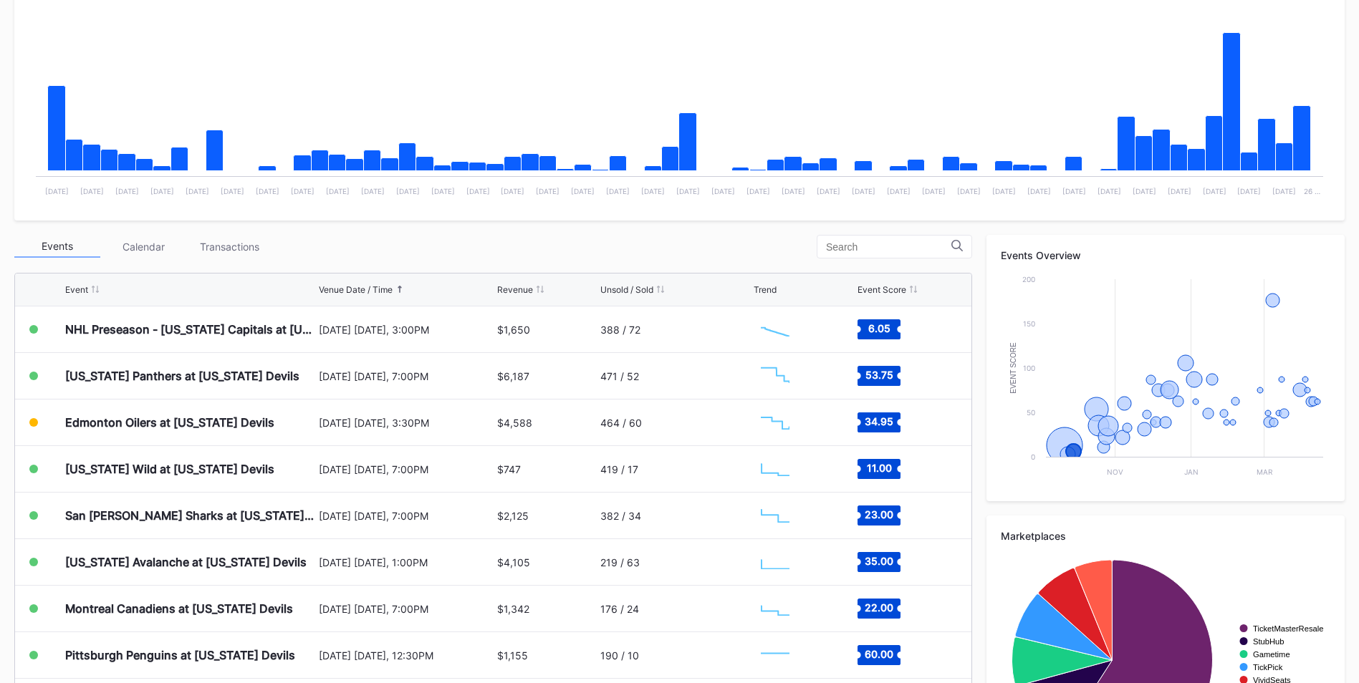
scroll to position [0, 0]
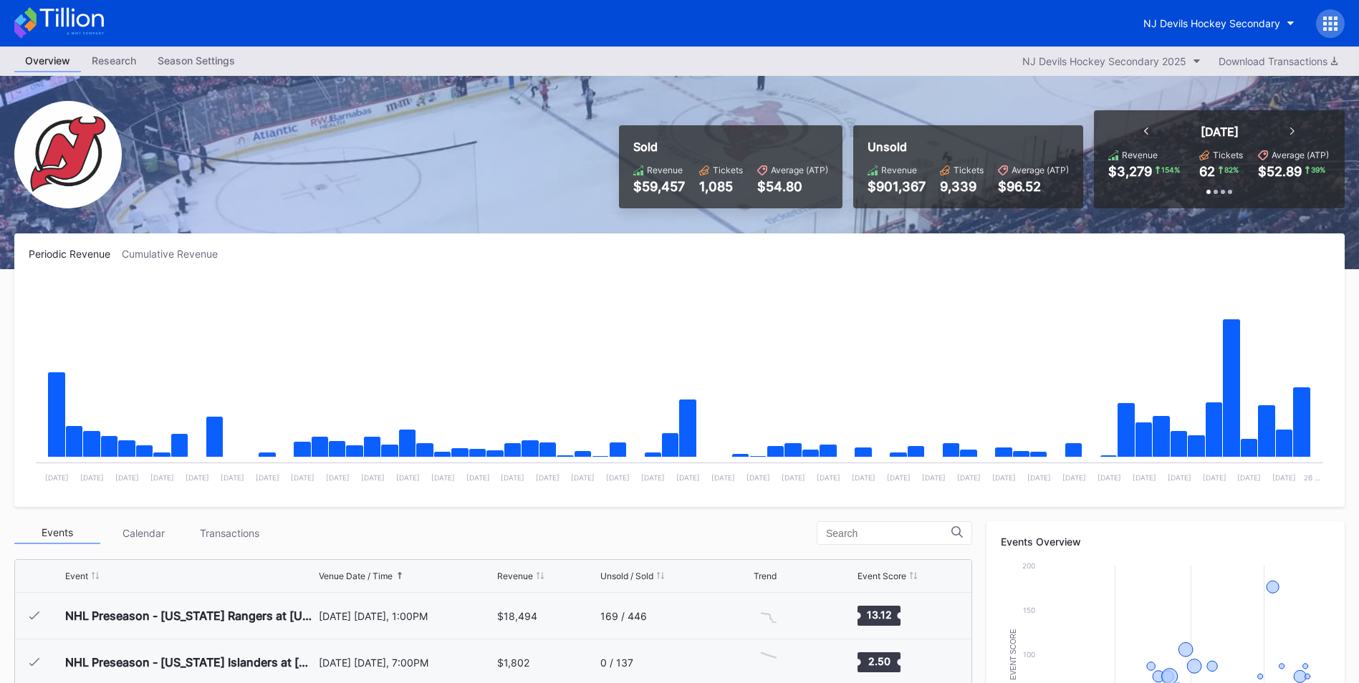
scroll to position [358, 0]
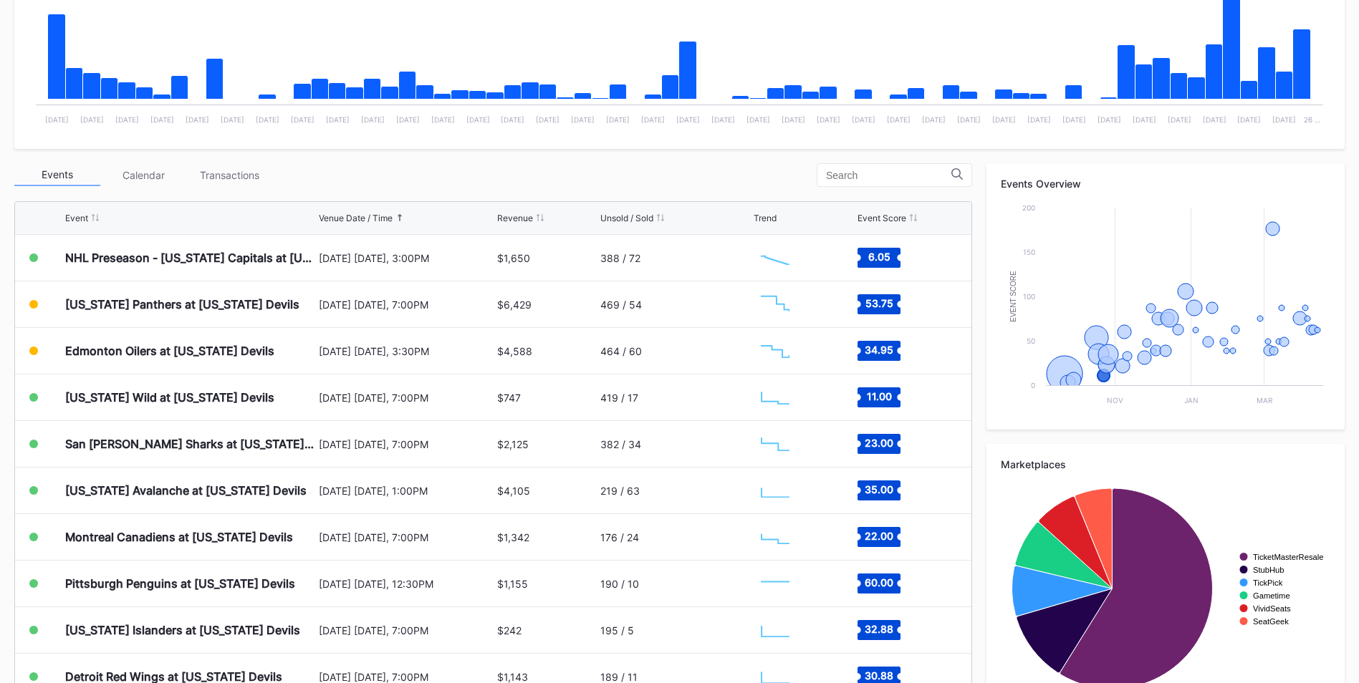
click at [620, 177] on div "Events Calendar Transactions" at bounding box center [493, 175] width 958 height 24
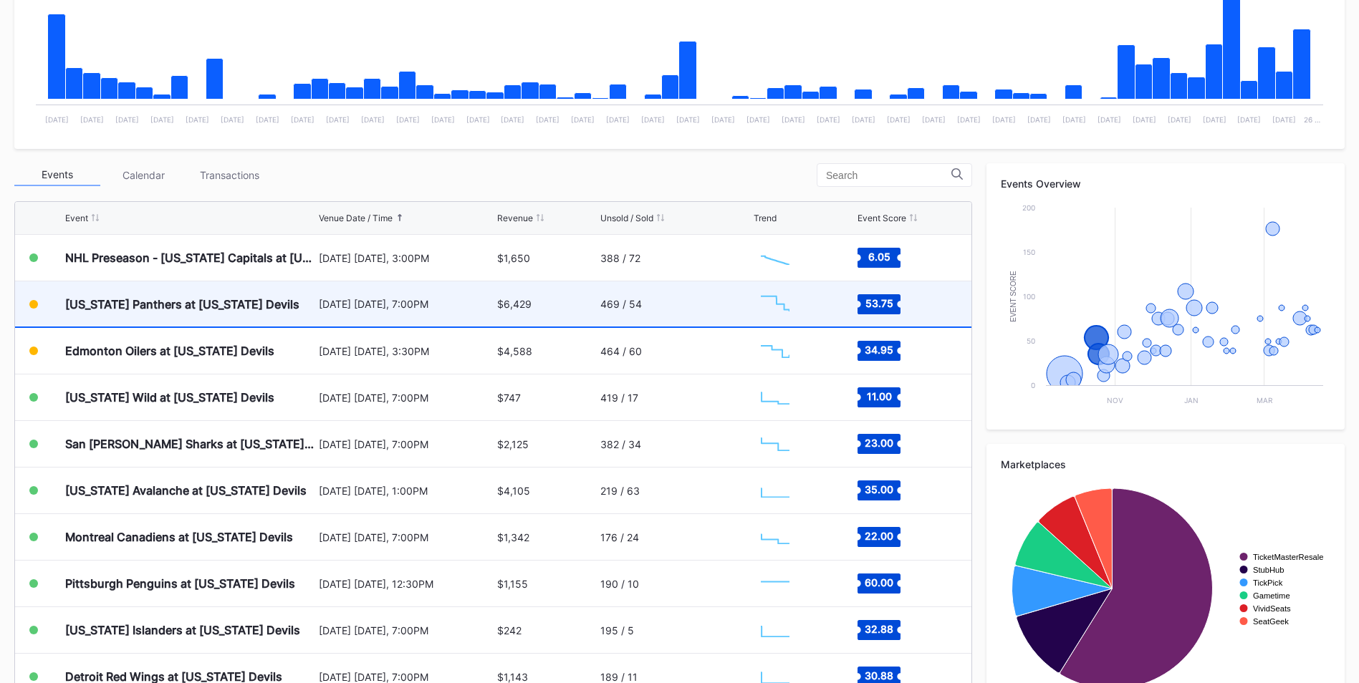
click at [509, 315] on div "$6,429" at bounding box center [547, 303] width 100 height 45
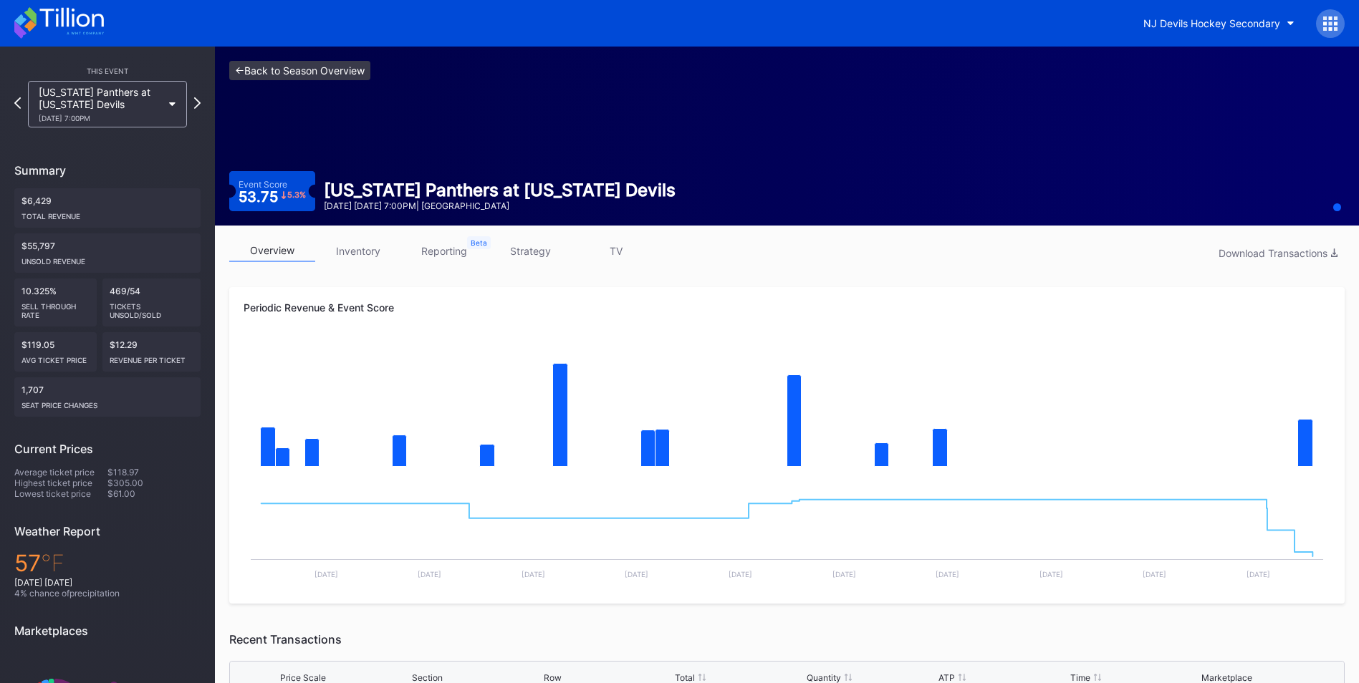
click at [323, 77] on link "<- Back to Season Overview" at bounding box center [299, 70] width 141 height 19
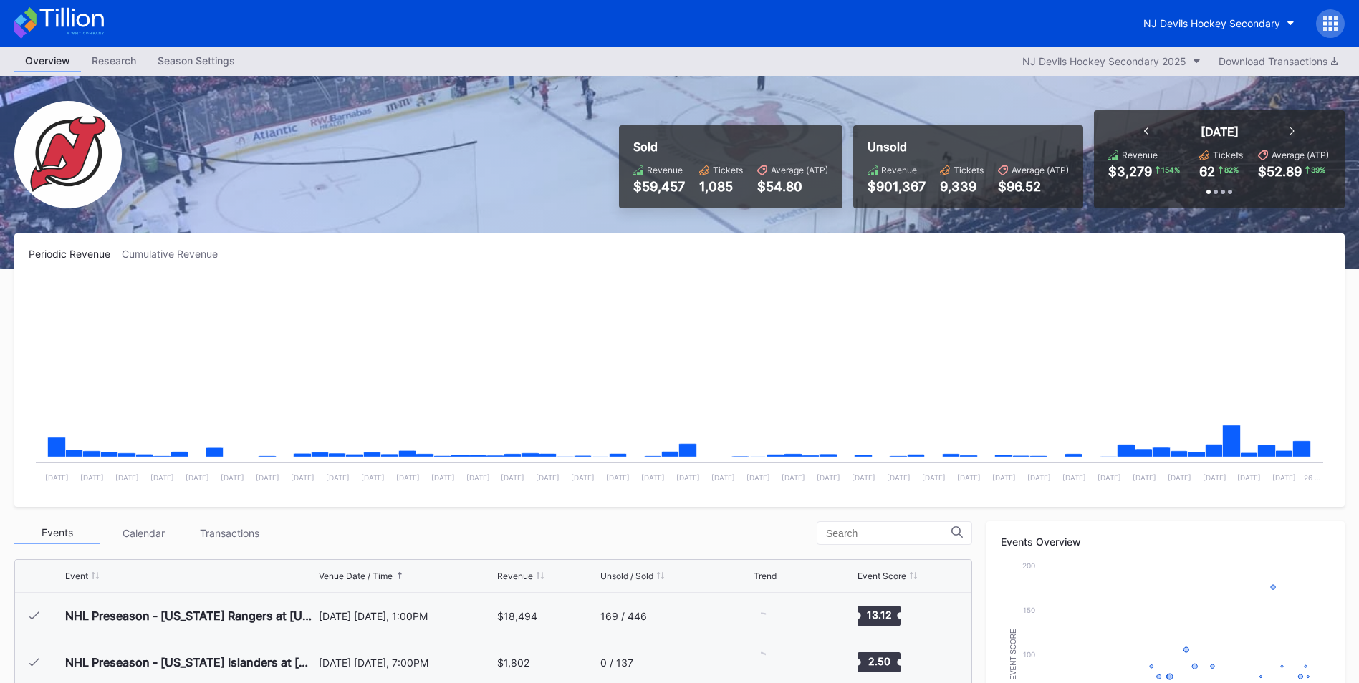
scroll to position [93, 0]
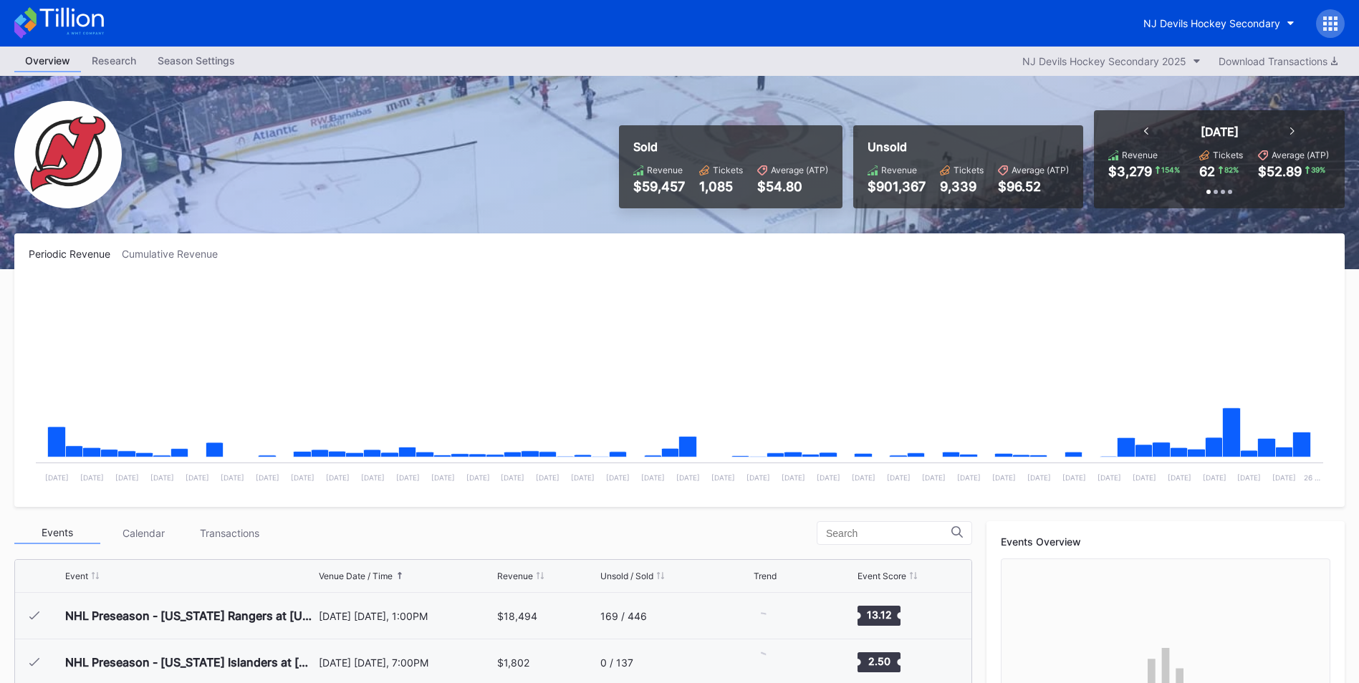
scroll to position [93, 0]
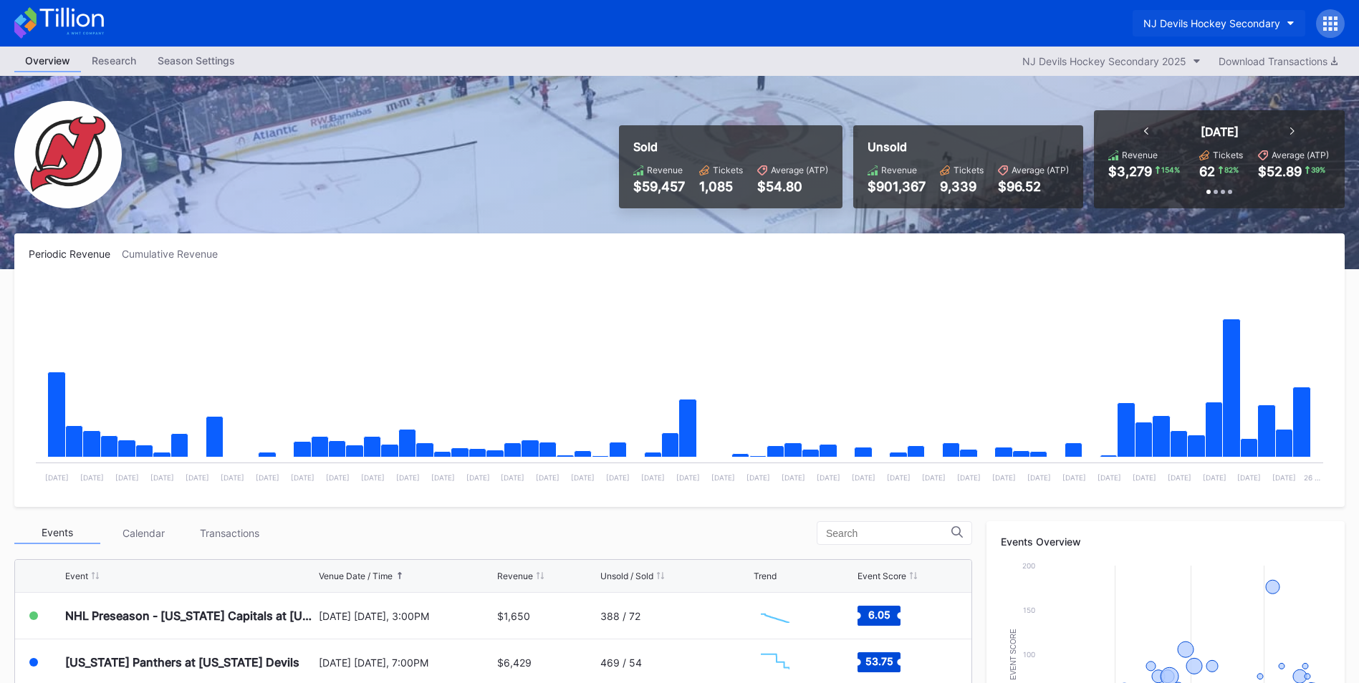
click at [1186, 29] on button "NJ Devils Hockey Secondary" at bounding box center [1218, 23] width 173 height 27
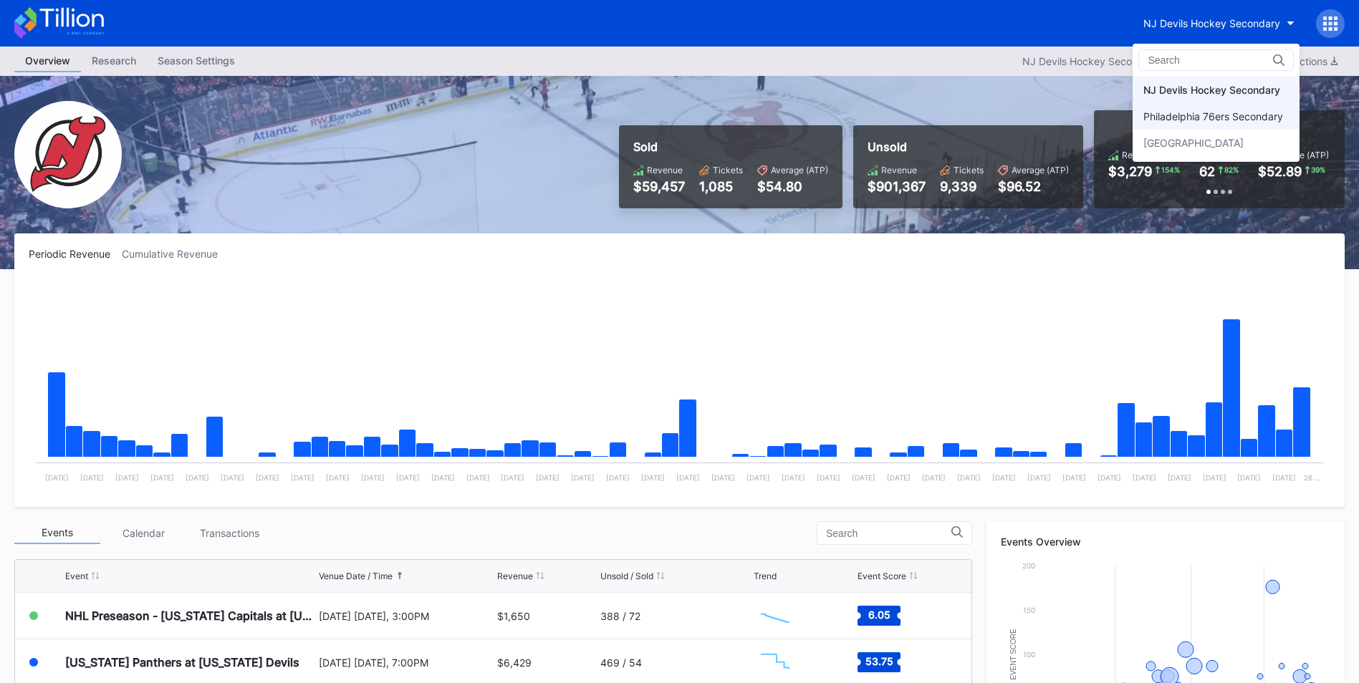
click at [1185, 115] on div "Philadelphia 76ers Secondary" at bounding box center [1213, 116] width 140 height 12
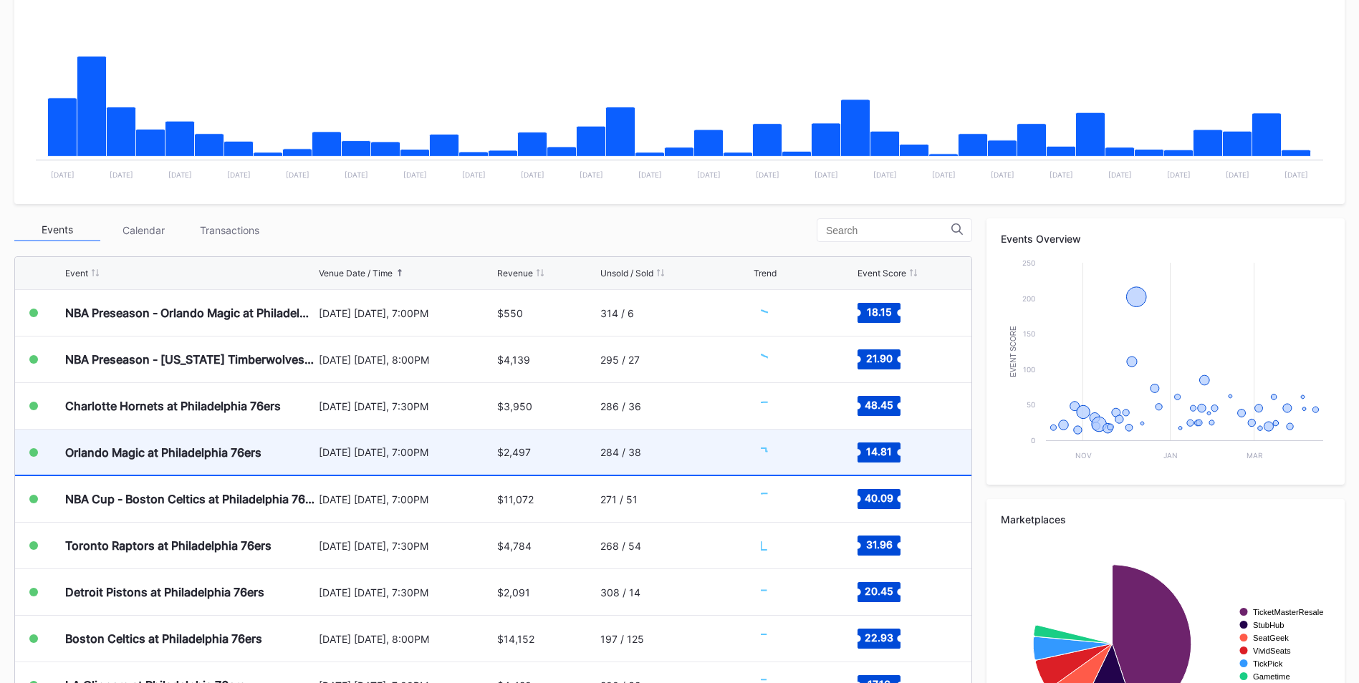
scroll to position [358, 0]
